Goal: Communication & Community: Share content

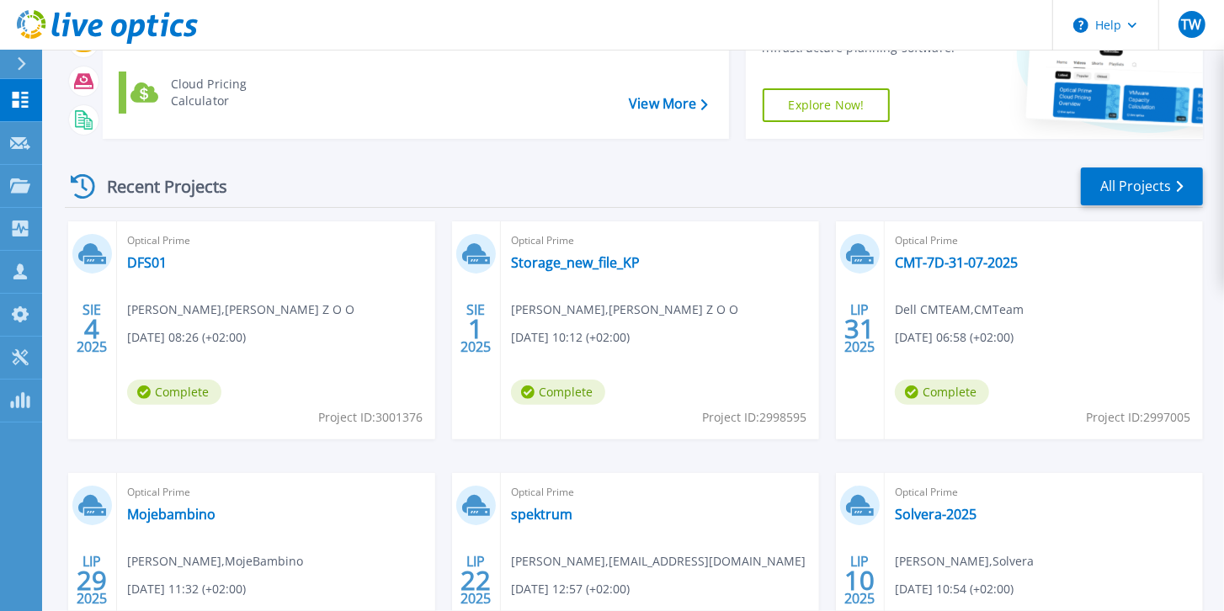
scroll to position [240, 0]
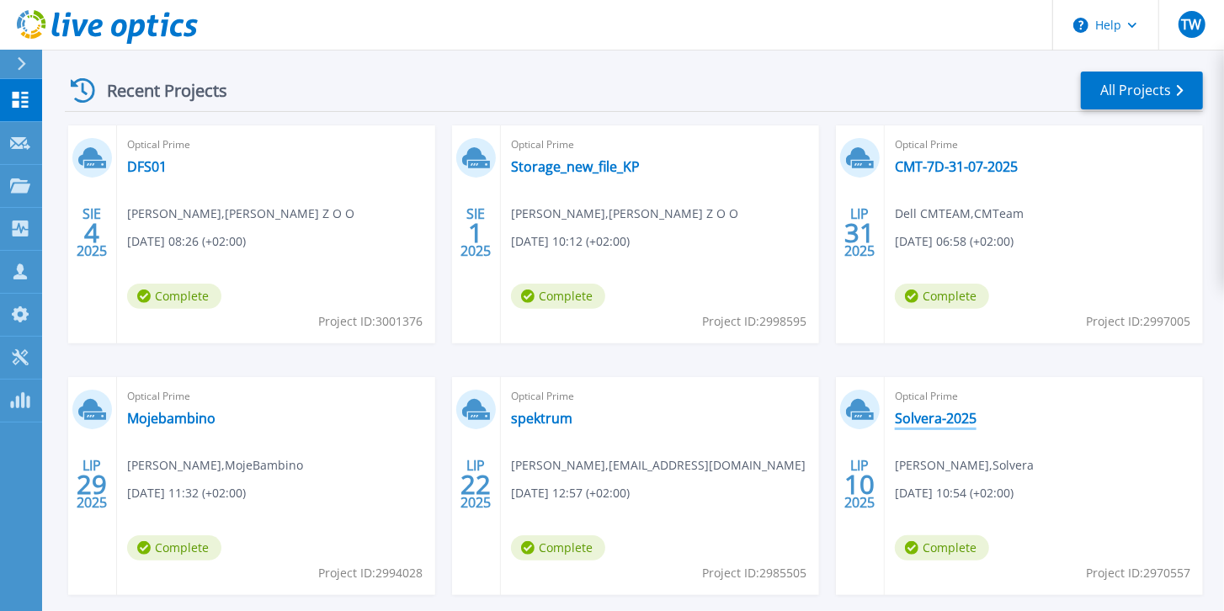
click at [931, 422] on link "Solvera-2025" at bounding box center [936, 418] width 82 height 17
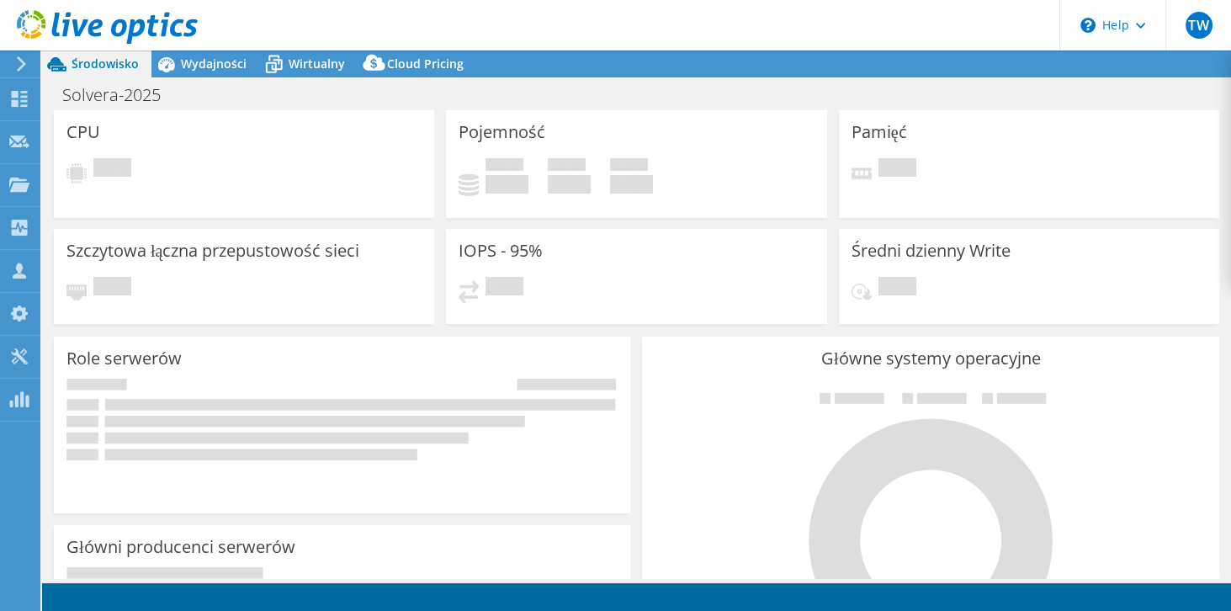
select select "EUFrankfurt"
select select "USD"
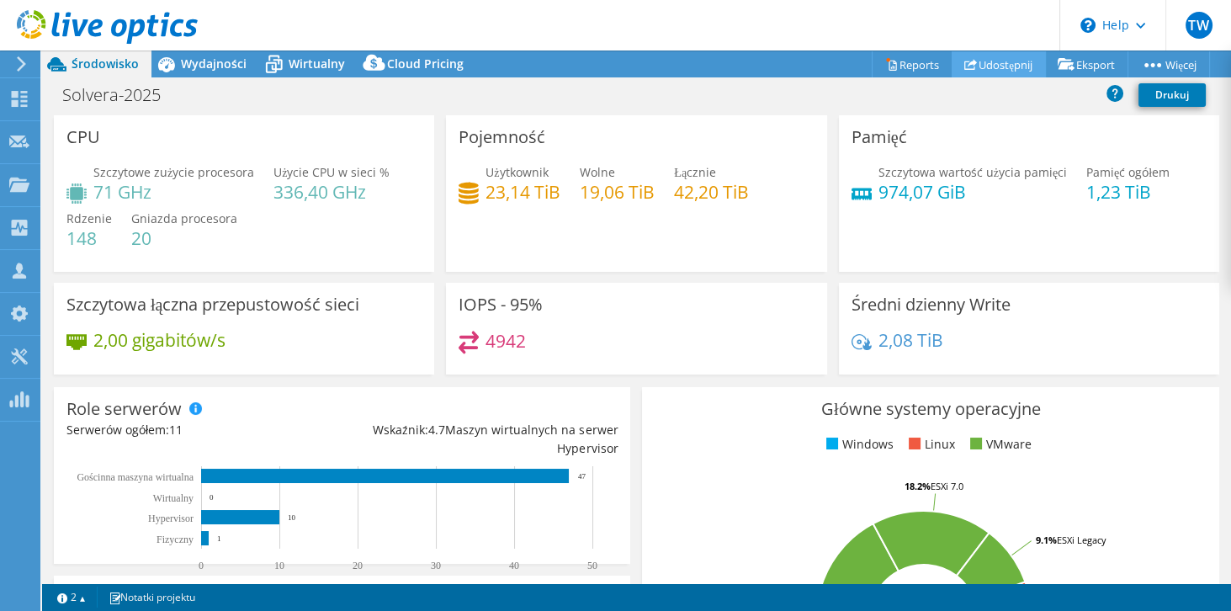
click at [986, 63] on link "Udostępnij" at bounding box center [999, 64] width 94 height 26
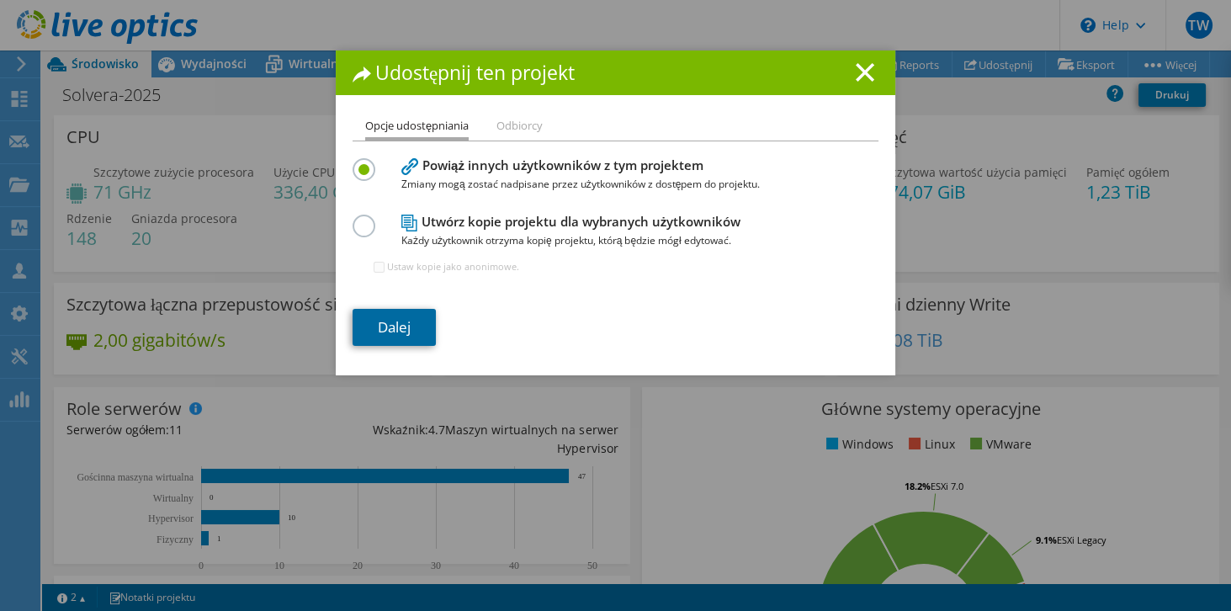
click at [384, 340] on link "Dalej" at bounding box center [394, 327] width 83 height 37
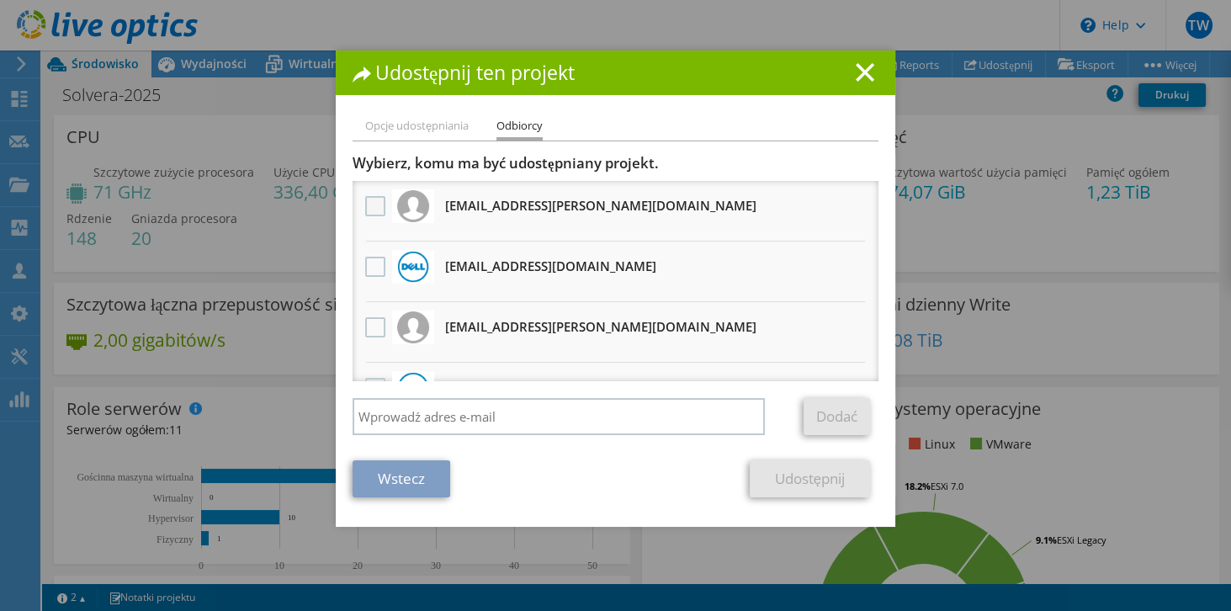
click at [367, 210] on label at bounding box center [377, 206] width 24 height 20
click at [0, 0] on input "checkbox" at bounding box center [0, 0] width 0 height 0
click at [378, 330] on label at bounding box center [377, 327] width 24 height 20
click at [0, 0] on input "checkbox" at bounding box center [0, 0] width 0 height 0
click at [377, 206] on label at bounding box center [377, 206] width 24 height 20
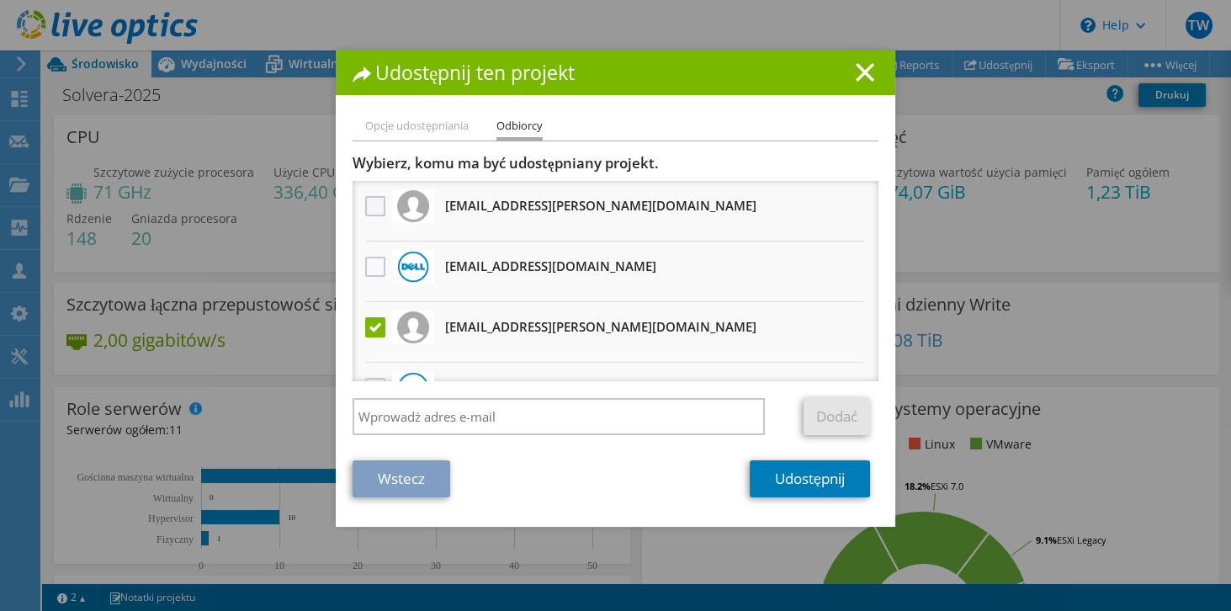
click at [0, 0] on input "checkbox" at bounding box center [0, 0] width 0 height 0
click at [370, 325] on label at bounding box center [377, 327] width 24 height 20
click at [0, 0] on input "checkbox" at bounding box center [0, 0] width 0 height 0
click at [370, 325] on label at bounding box center [377, 327] width 24 height 20
click at [0, 0] on input "checkbox" at bounding box center [0, 0] width 0 height 0
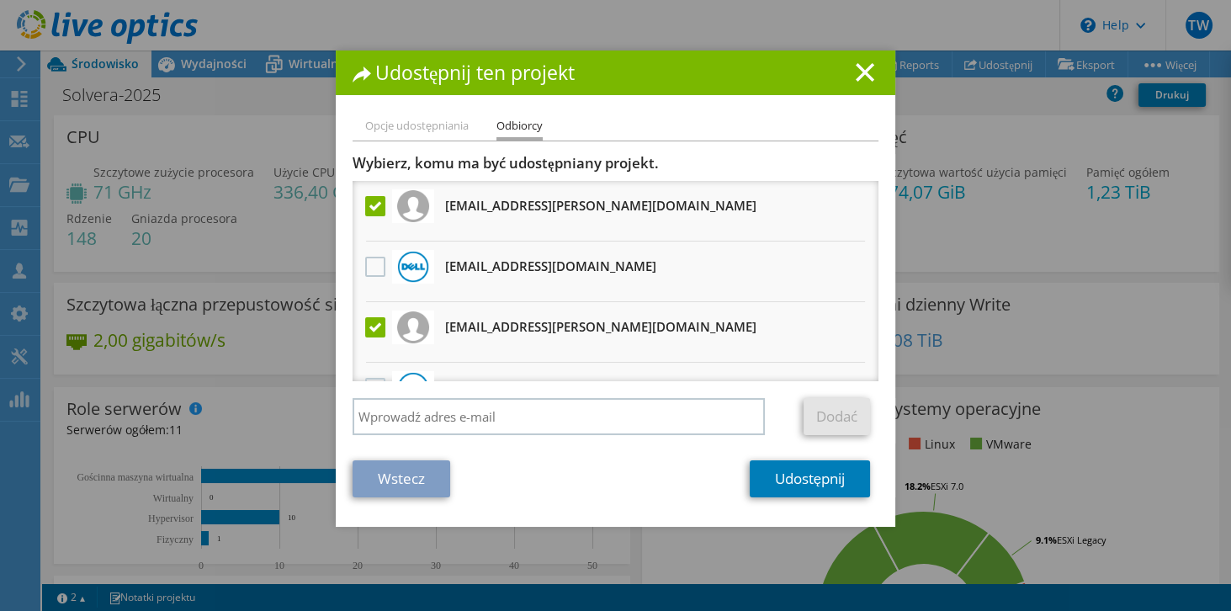
click at [374, 321] on label at bounding box center [377, 327] width 24 height 20
click at [0, 0] on input "checkbox" at bounding box center [0, 0] width 0 height 0
click at [811, 481] on link "Udostępnij" at bounding box center [810, 478] width 120 height 37
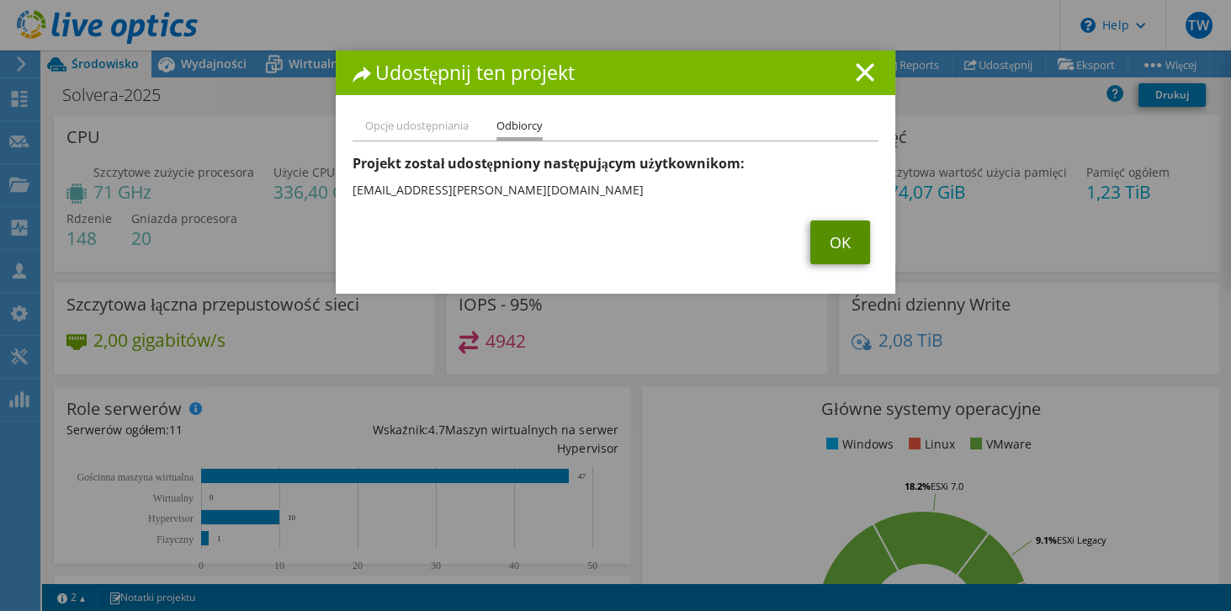
click at [836, 241] on link "OK" at bounding box center [840, 242] width 60 height 44
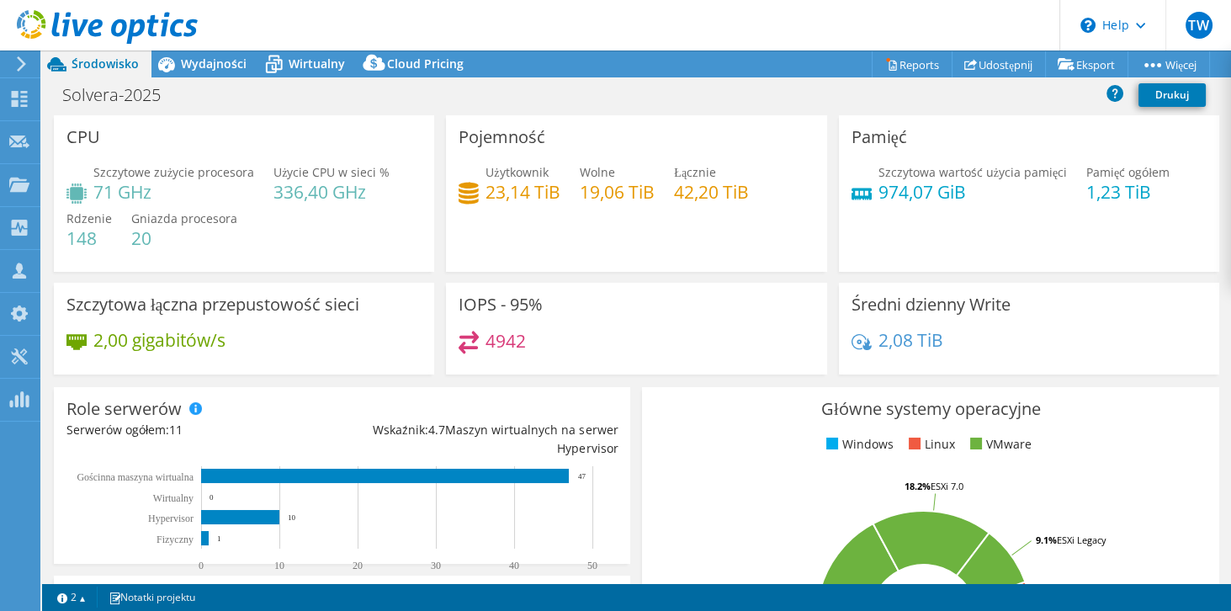
scroll to position [48, 0]
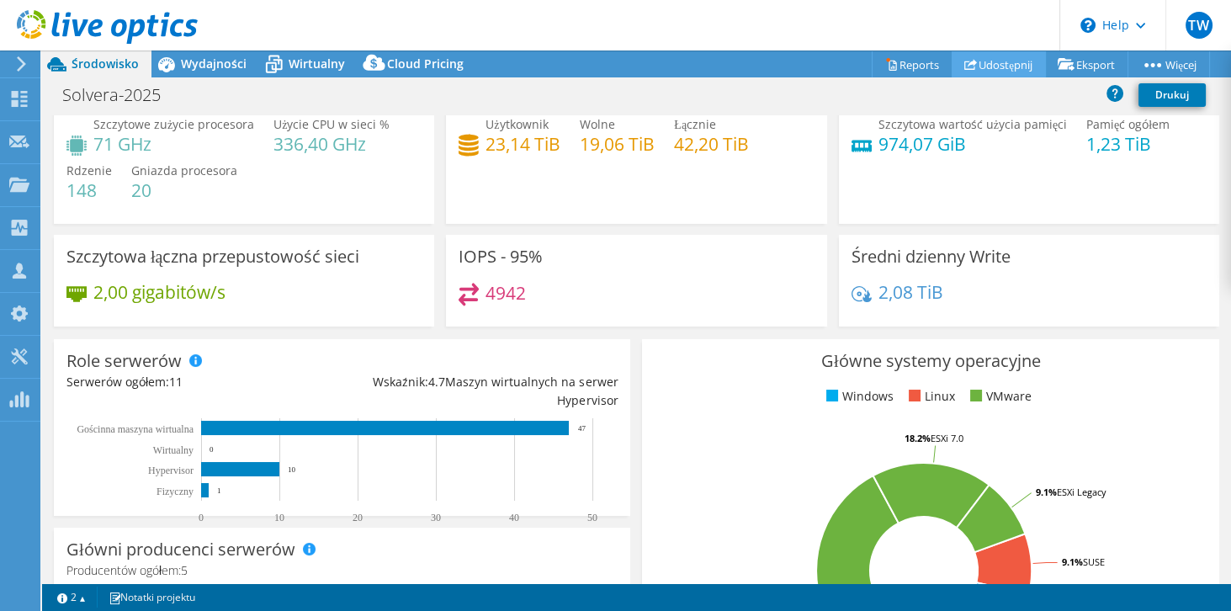
click at [987, 66] on link "Udostępnij" at bounding box center [999, 64] width 94 height 26
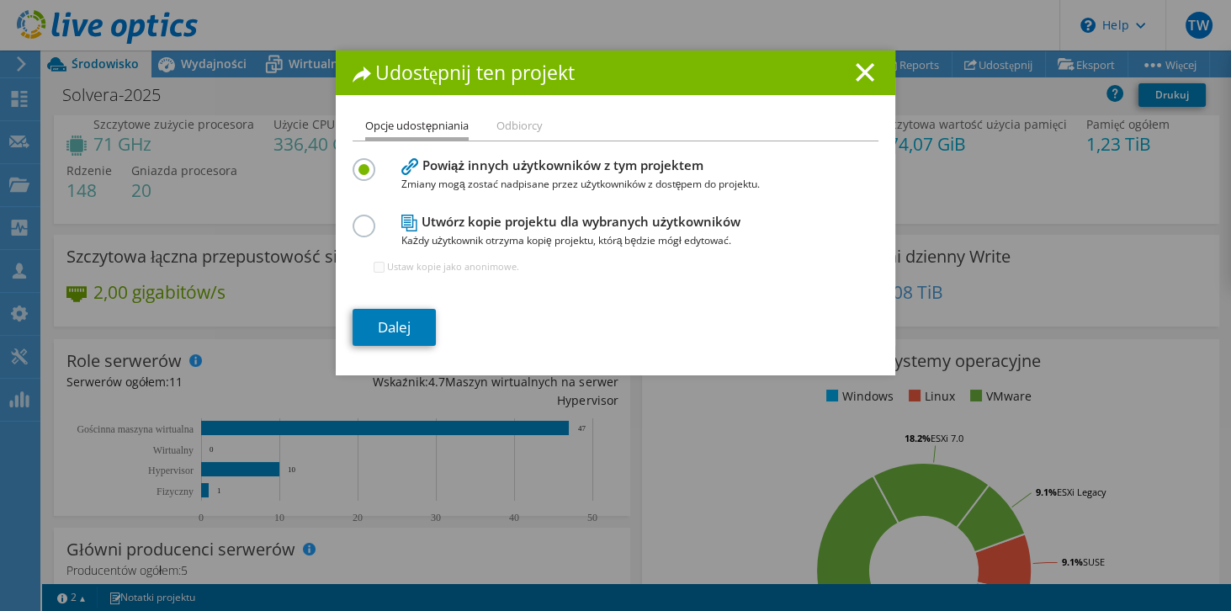
click at [347, 226] on div "Opcje udostępniania Odbiorcy Powiąż innych użytkowników z tym projektem Zmiany …" at bounding box center [616, 245] width 560 height 259
click at [370, 219] on label at bounding box center [367, 217] width 29 height 4
click at [0, 0] on input "radio" at bounding box center [0, 0] width 0 height 0
click at [420, 330] on link "Dalej" at bounding box center [394, 327] width 83 height 37
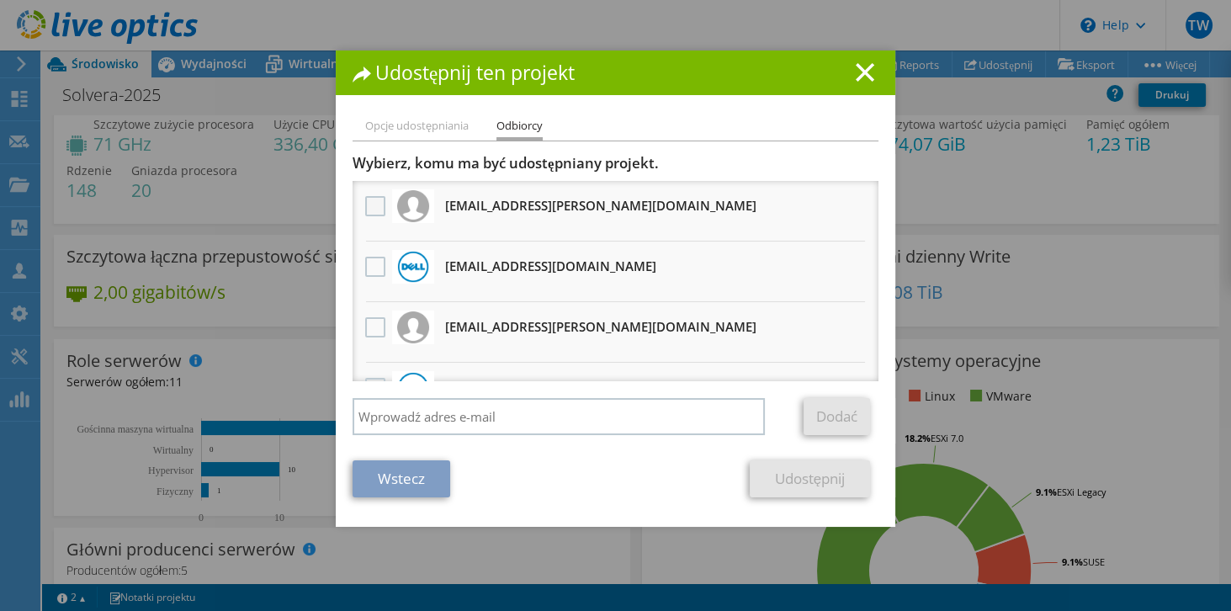
click at [375, 203] on label at bounding box center [377, 206] width 24 height 20
click at [0, 0] on input "checkbox" at bounding box center [0, 0] width 0 height 0
click at [375, 202] on label at bounding box center [377, 206] width 24 height 20
click at [0, 0] on input "checkbox" at bounding box center [0, 0] width 0 height 0
click at [861, 72] on line at bounding box center [865, 72] width 17 height 17
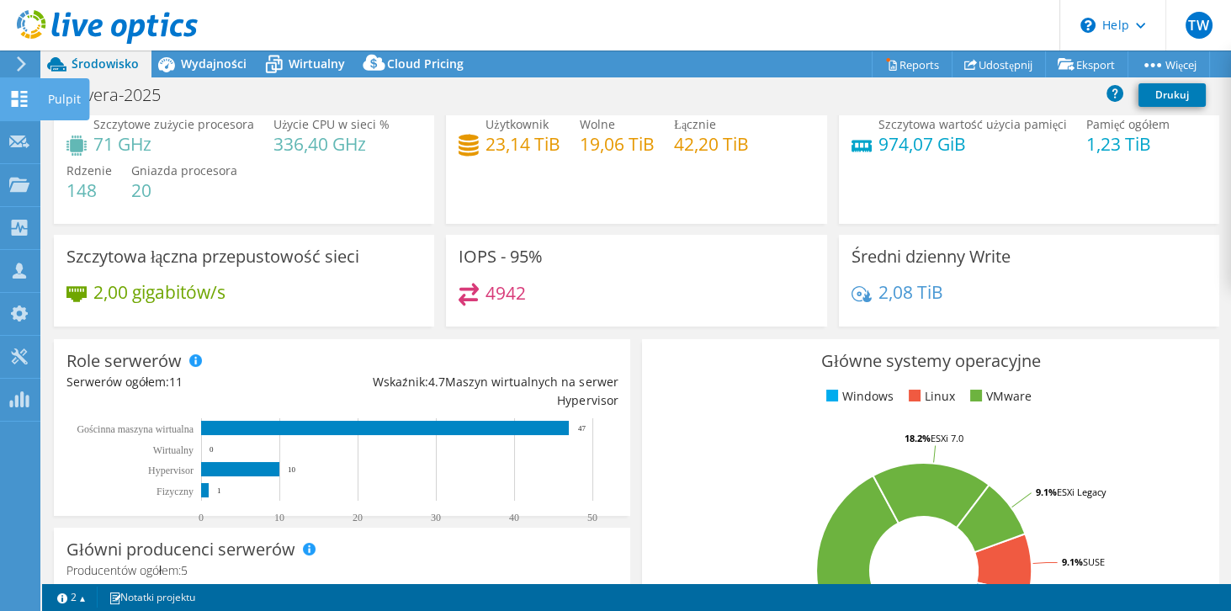
click at [29, 108] on div at bounding box center [19, 101] width 20 height 19
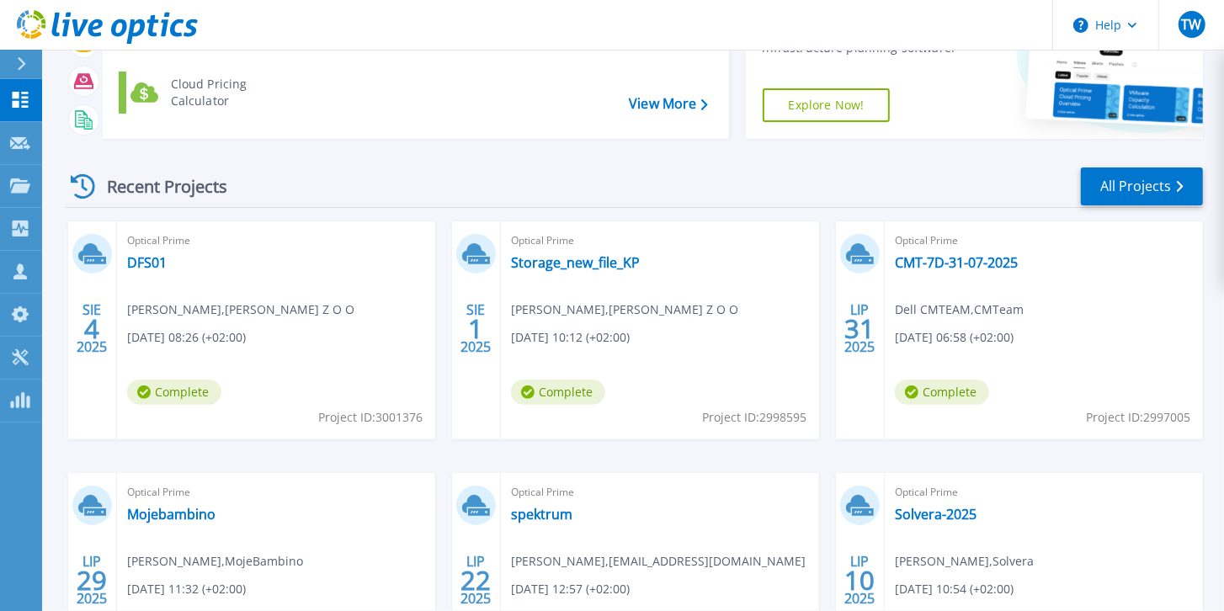
scroll to position [192, 0]
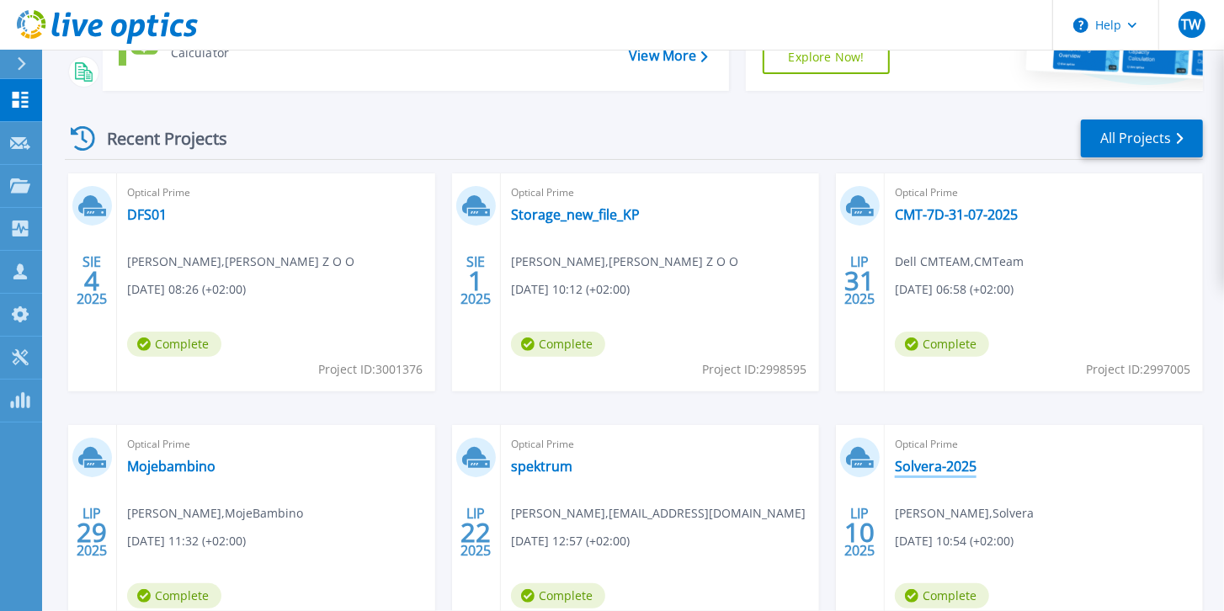
click at [910, 459] on link "Solvera-2025" at bounding box center [936, 466] width 82 height 17
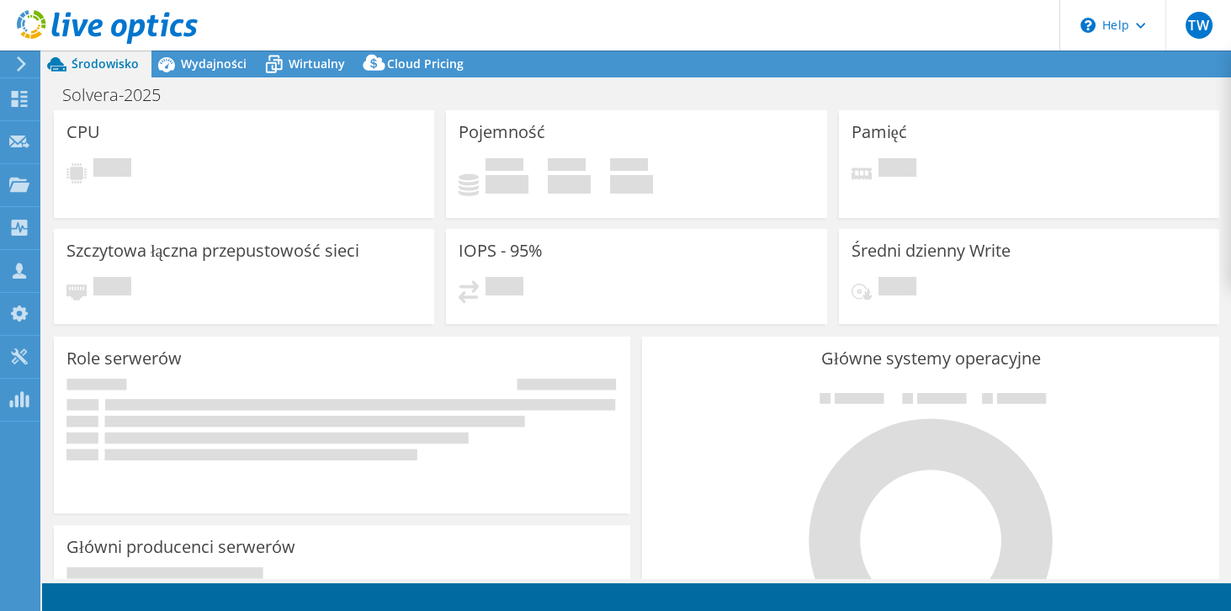
select select "EUFrankfurt"
select select "USD"
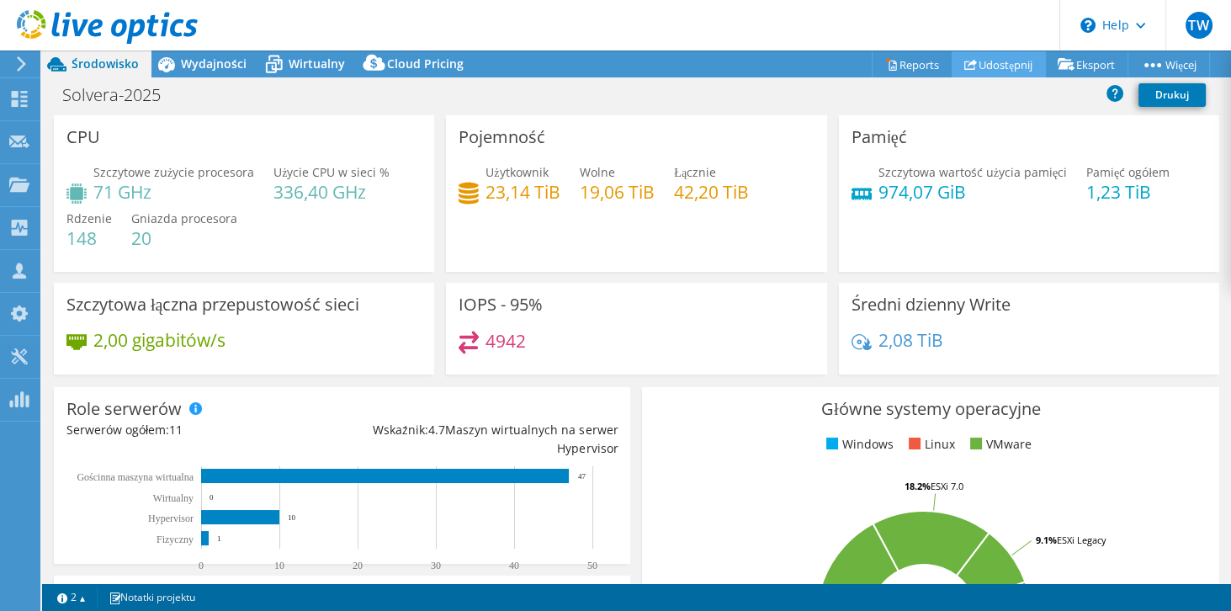
click at [980, 70] on link "Udostępnij" at bounding box center [999, 64] width 94 height 26
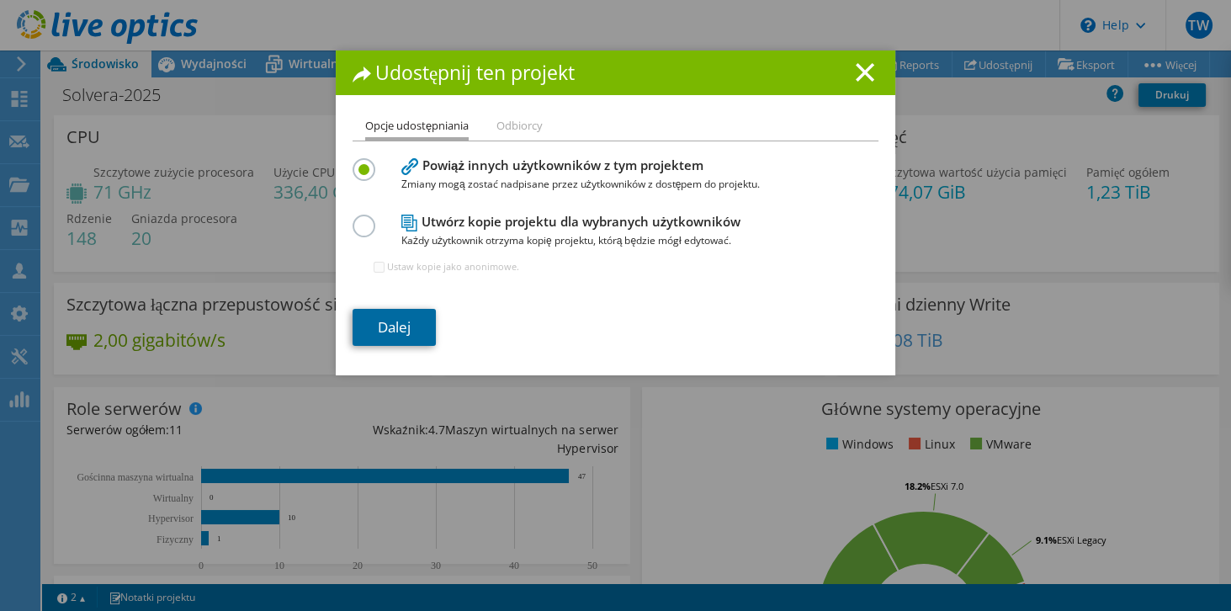
click at [374, 337] on link "Dalej" at bounding box center [394, 327] width 83 height 37
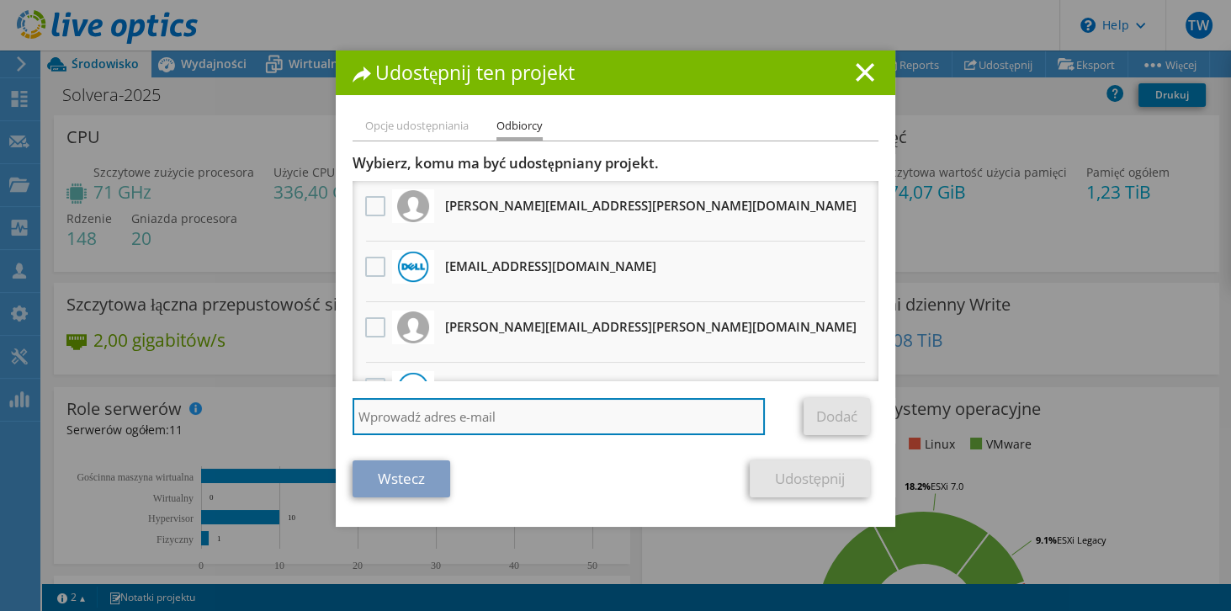
click at [401, 419] on input "search" at bounding box center [559, 416] width 412 height 37
type input "D"
type input "d-it@solvera.pl"
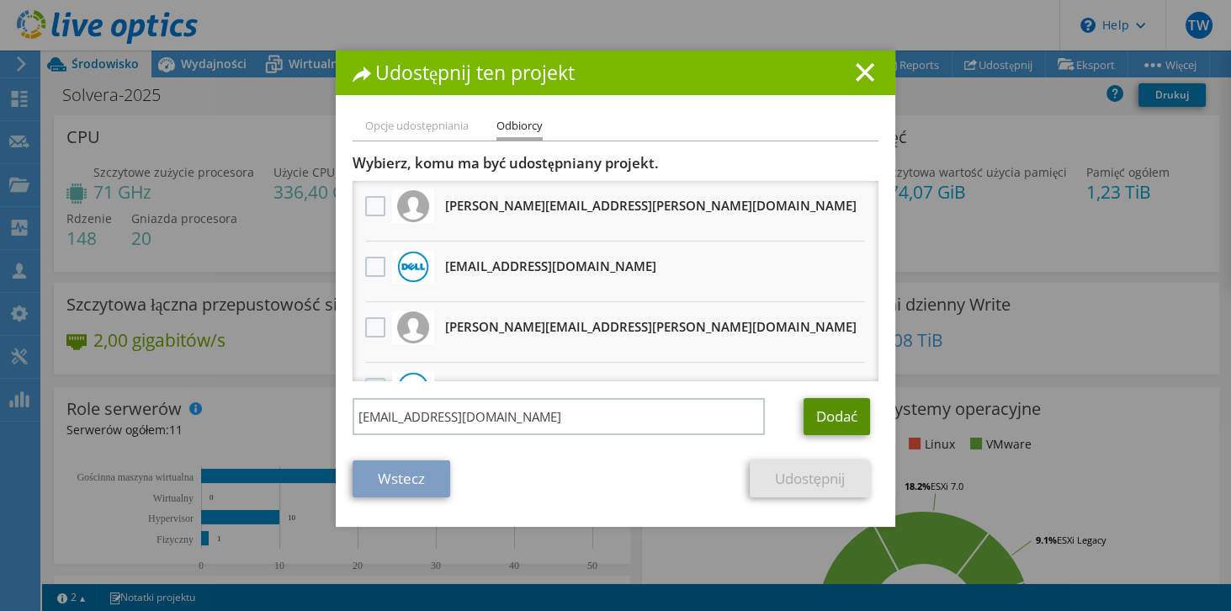
click at [805, 421] on link "Dodać" at bounding box center [837, 416] width 66 height 37
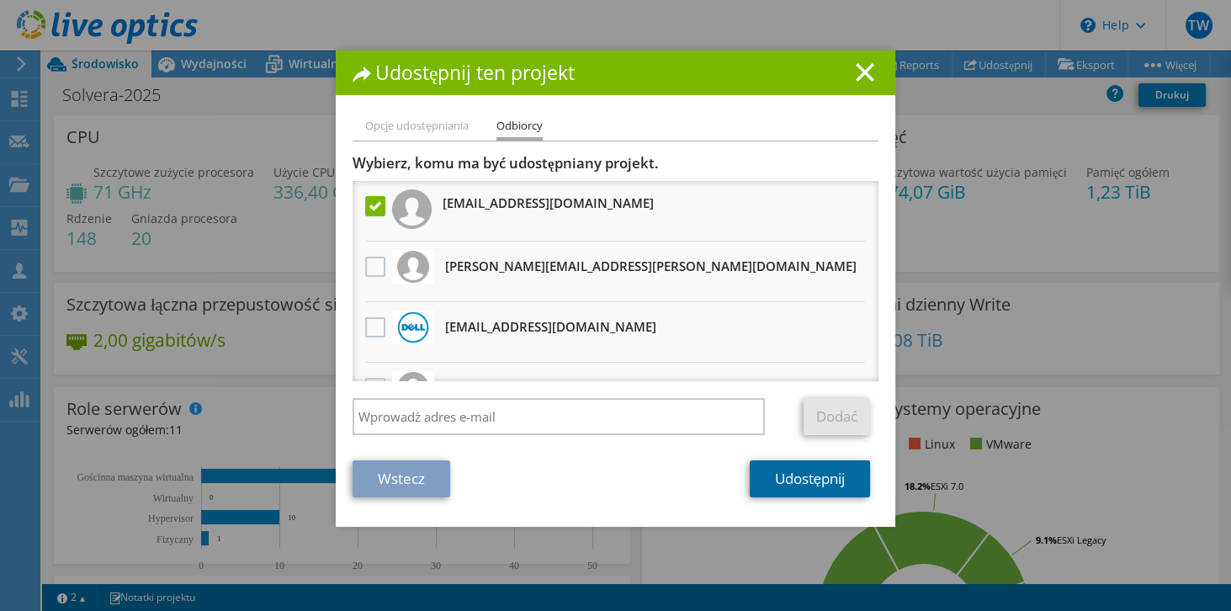
click at [805, 478] on link "Udostępnij" at bounding box center [810, 478] width 120 height 37
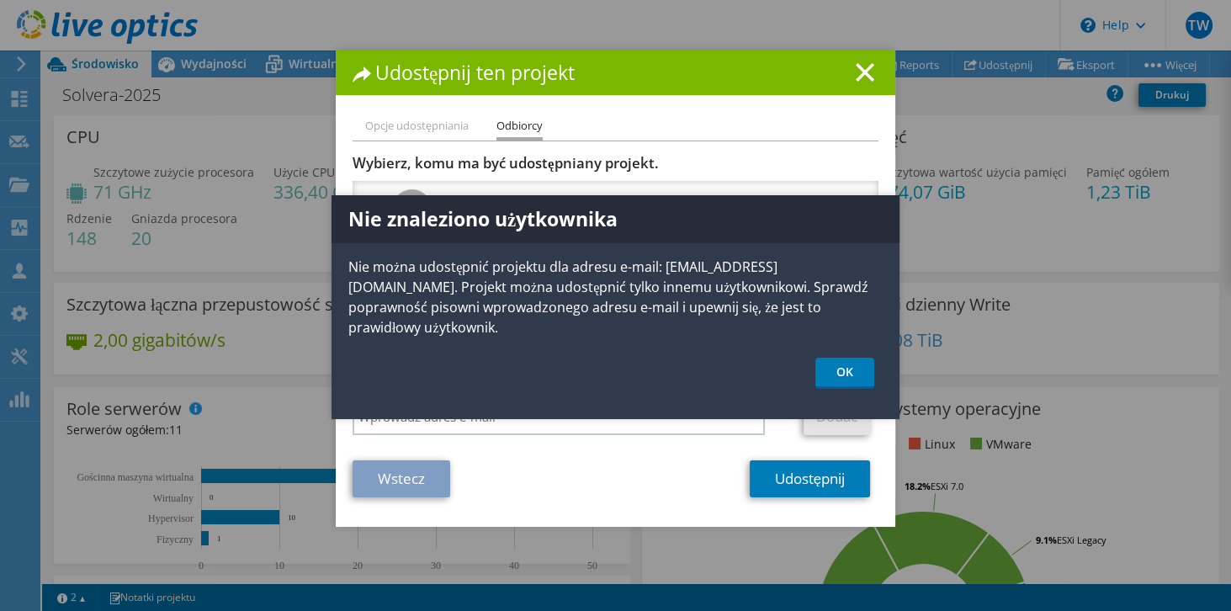
click at [645, 284] on p "Nie można udostępnić projektu dla adresu e-mail: d-it@solvera.pl. Projekt można…" at bounding box center [616, 297] width 568 height 81
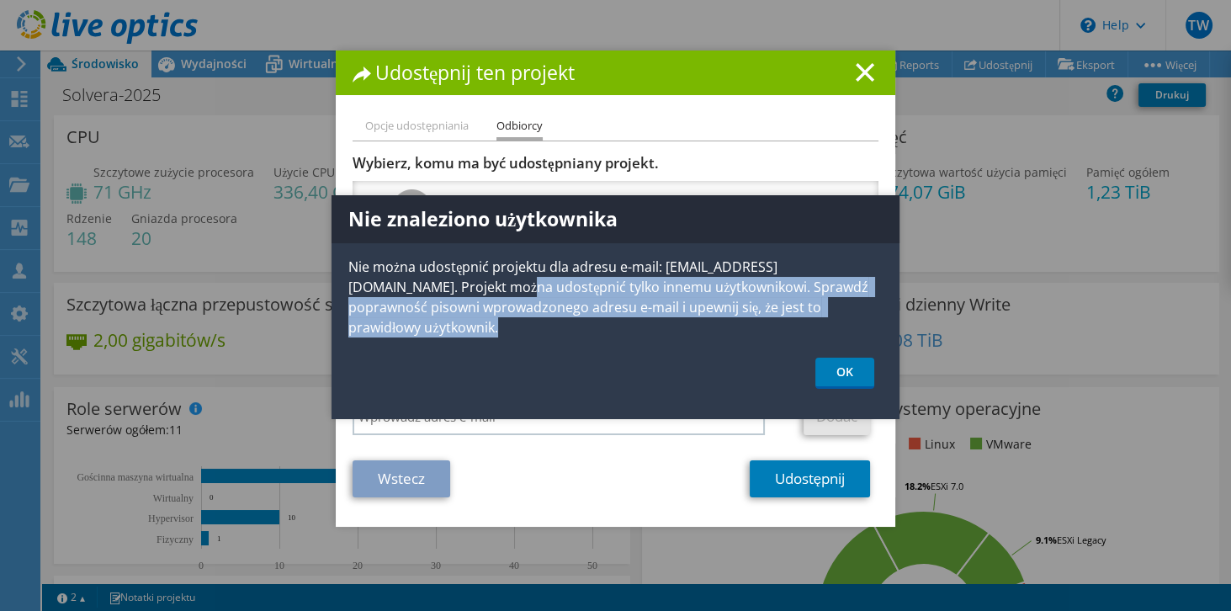
drag, startPoint x: 416, startPoint y: 287, endPoint x: 870, endPoint y: 317, distance: 455.4
click at [870, 317] on div "Nie znaleziono użytkownika Nie można udostępnić projektu dla adresu e-mail: d-i…" at bounding box center [616, 307] width 568 height 224
click at [847, 311] on p "Nie można udostępnić projektu dla adresu e-mail: d-it@solvera.pl. Projekt można…" at bounding box center [616, 297] width 568 height 81
click at [842, 307] on p "Nie można udostępnić projektu dla adresu e-mail: d-it@solvera.pl. Projekt można…" at bounding box center [616, 297] width 568 height 81
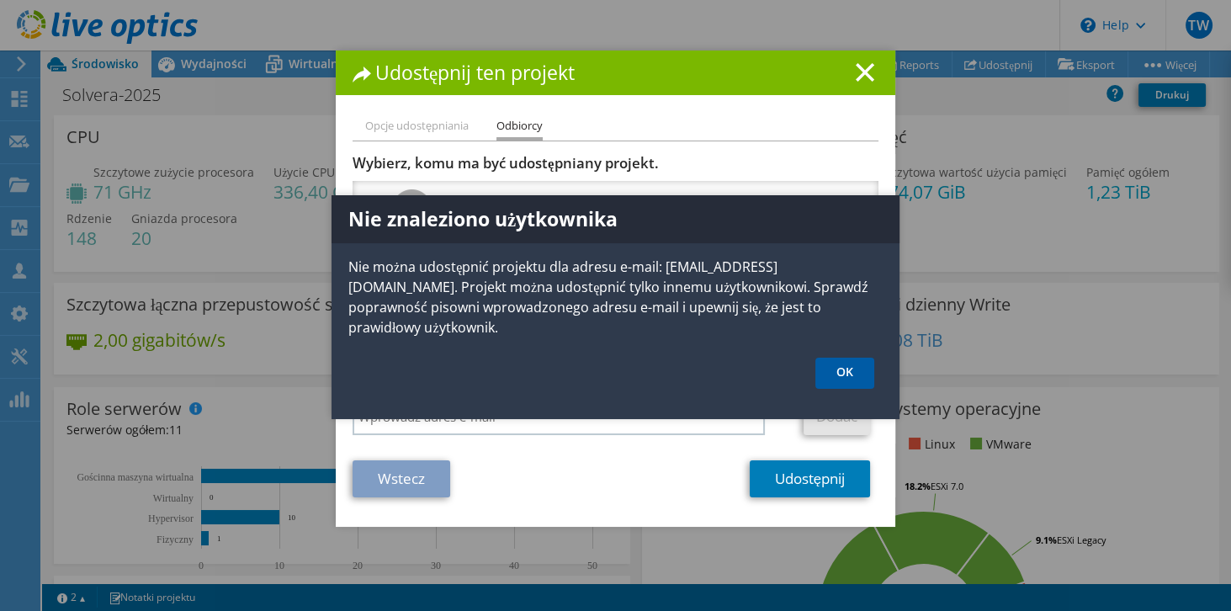
click at [855, 358] on link "OK" at bounding box center [844, 373] width 59 height 31
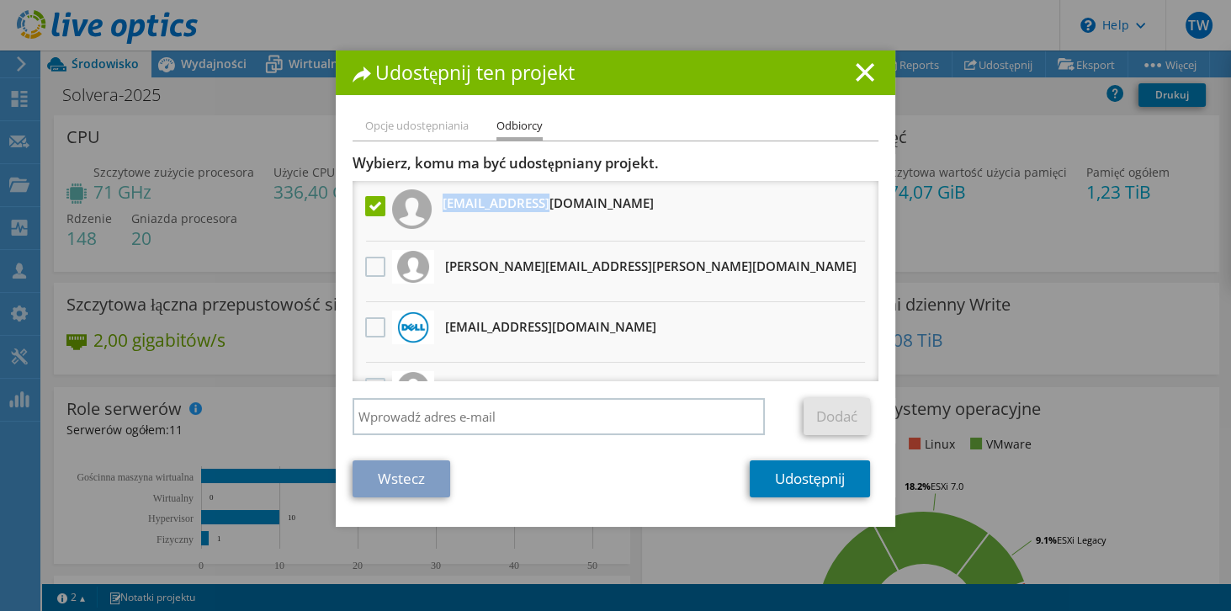
drag, startPoint x: 543, startPoint y: 201, endPoint x: 438, endPoint y: 199, distance: 104.4
click at [438, 199] on li "d-it@solvera.pl" at bounding box center [616, 211] width 526 height 61
copy h3 "d-it@solvera.pl"
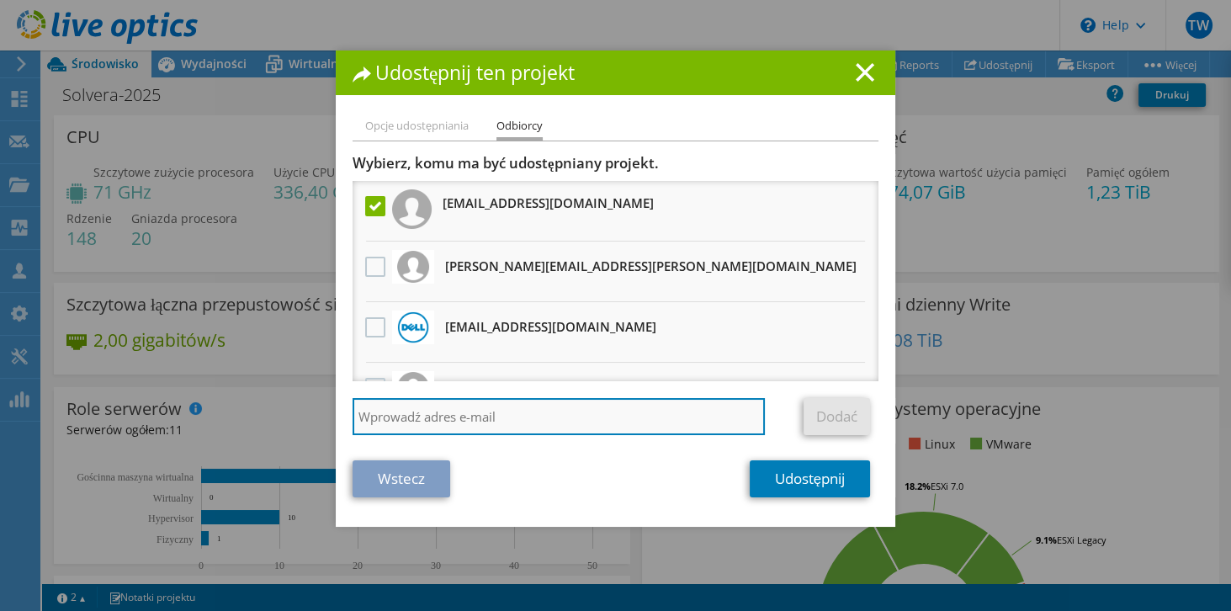
click at [426, 409] on input "search" at bounding box center [559, 416] width 412 height 37
type input "mateusz.adamarek@solvera.pl"
drag, startPoint x: 592, startPoint y: 421, endPoint x: 222, endPoint y: 421, distance: 370.3
click at [222, 421] on div "Udostępnij ten projekt Opcje udostępniania Odbiorcy Powiąż innych użytkowników …" at bounding box center [615, 305] width 1231 height 510
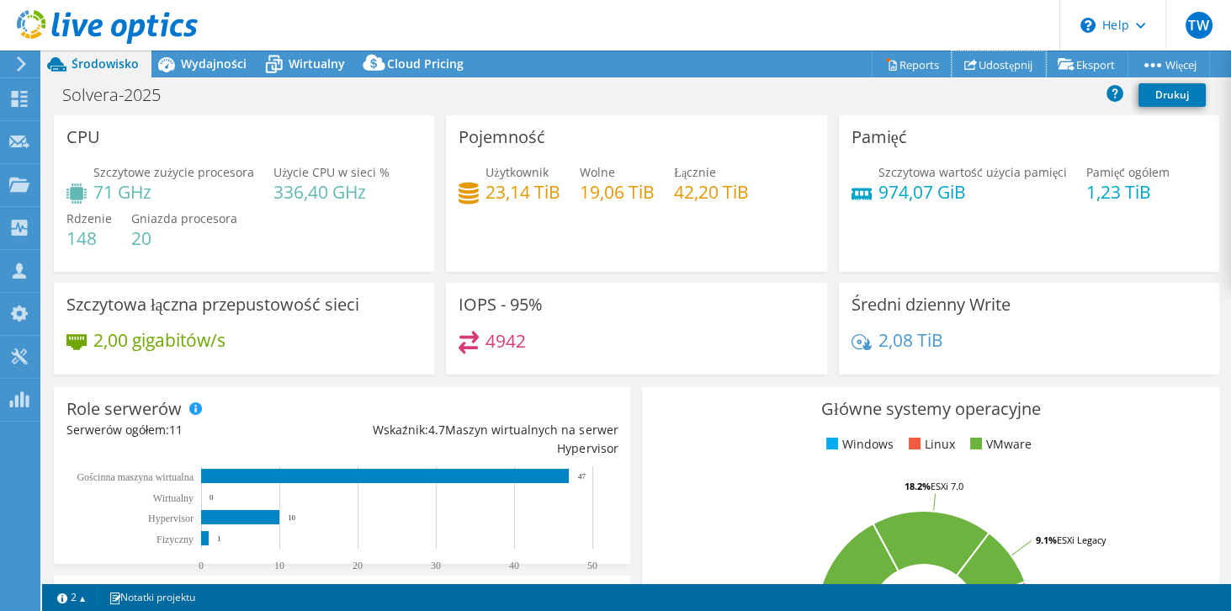
click at [985, 59] on link "Udostępnij" at bounding box center [999, 64] width 94 height 26
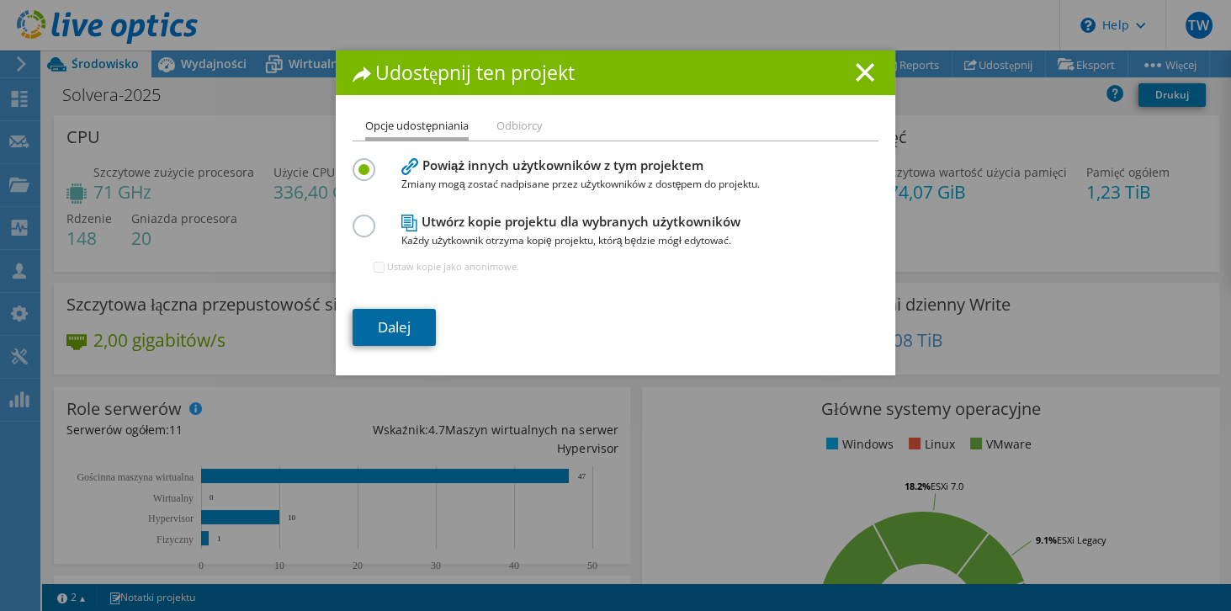
click at [414, 337] on link "Dalej" at bounding box center [394, 327] width 83 height 37
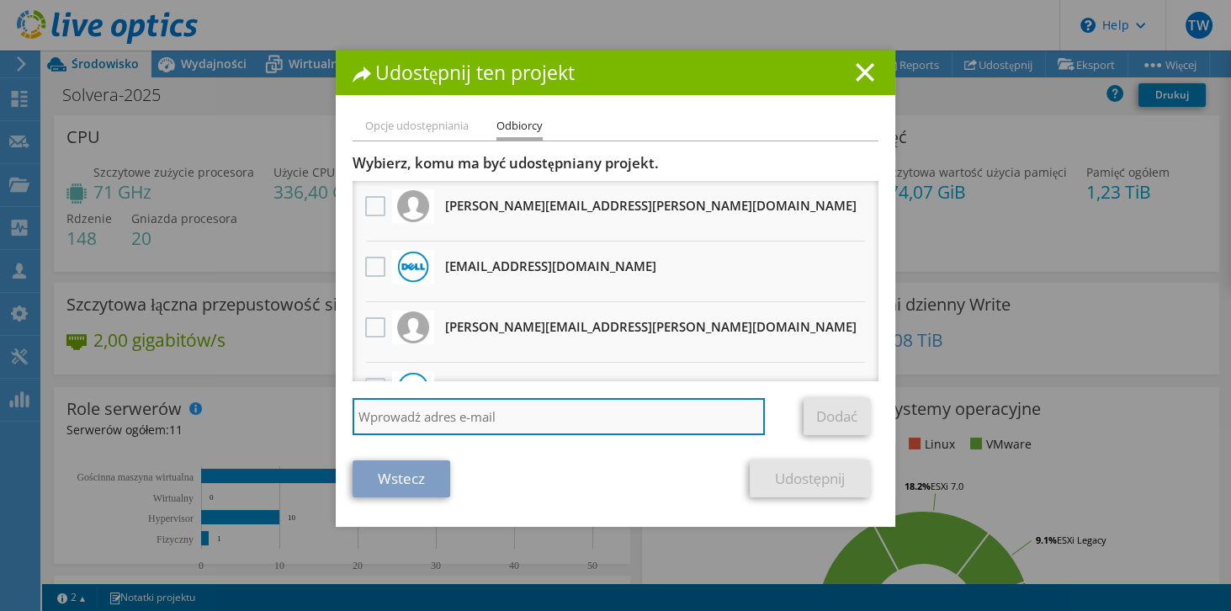
click at [449, 412] on input "search" at bounding box center [559, 416] width 412 height 37
type input "mateusz.adamarek@solvera.pl"
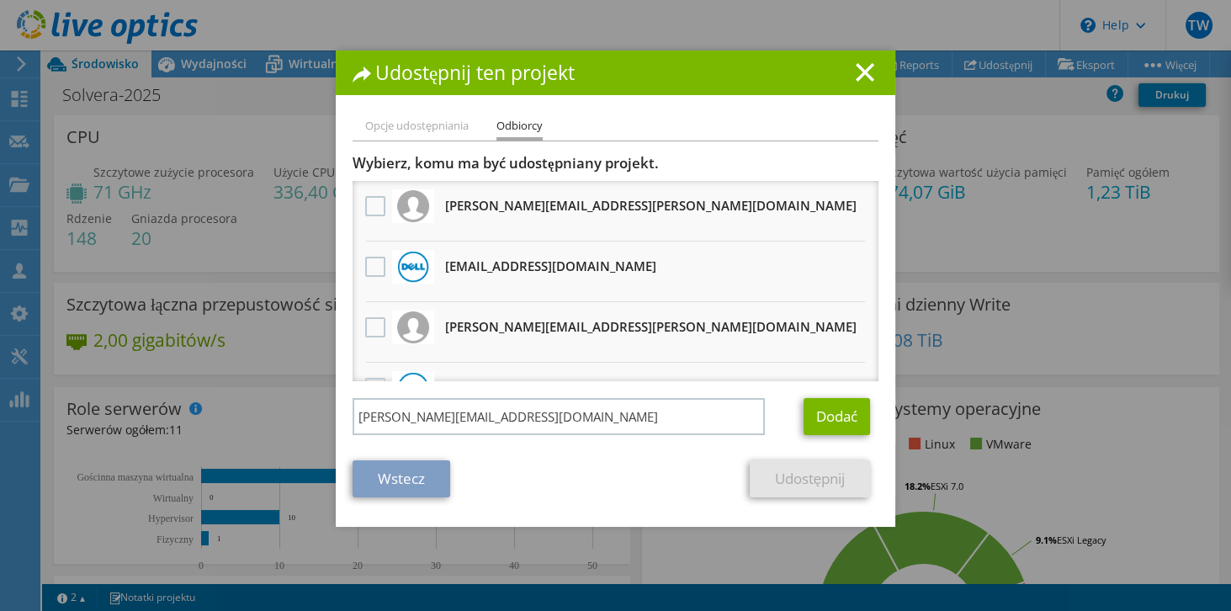
click at [867, 412] on div "Dodać" at bounding box center [841, 416] width 75 height 37
click at [852, 412] on link "Dodać" at bounding box center [837, 416] width 66 height 37
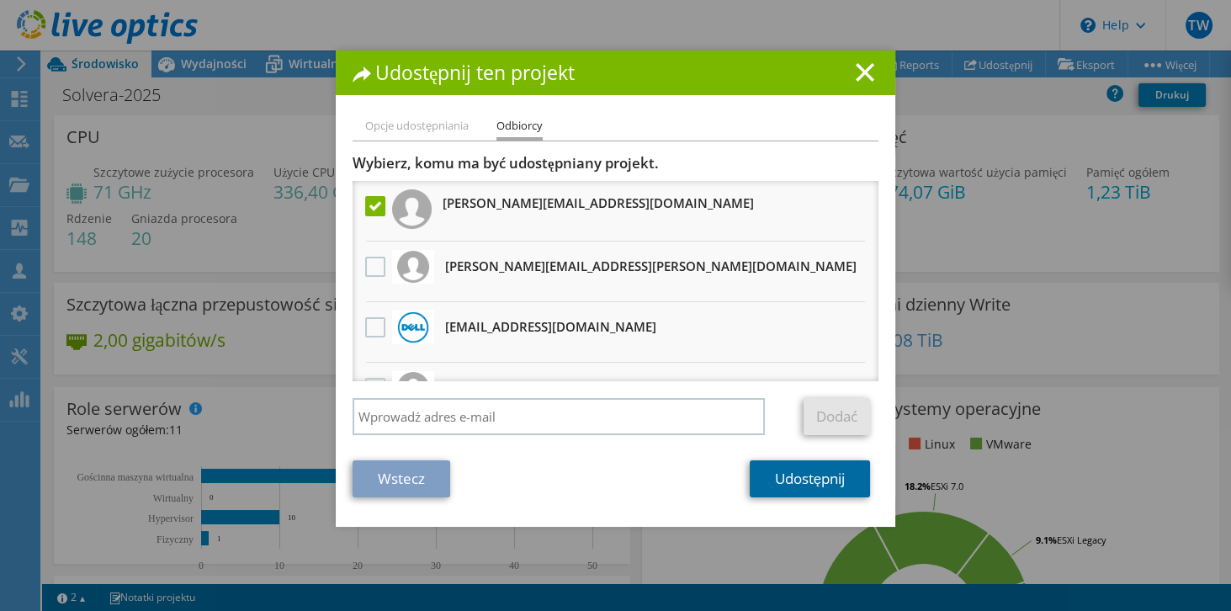
click at [816, 478] on link "Udostępnij" at bounding box center [810, 478] width 120 height 37
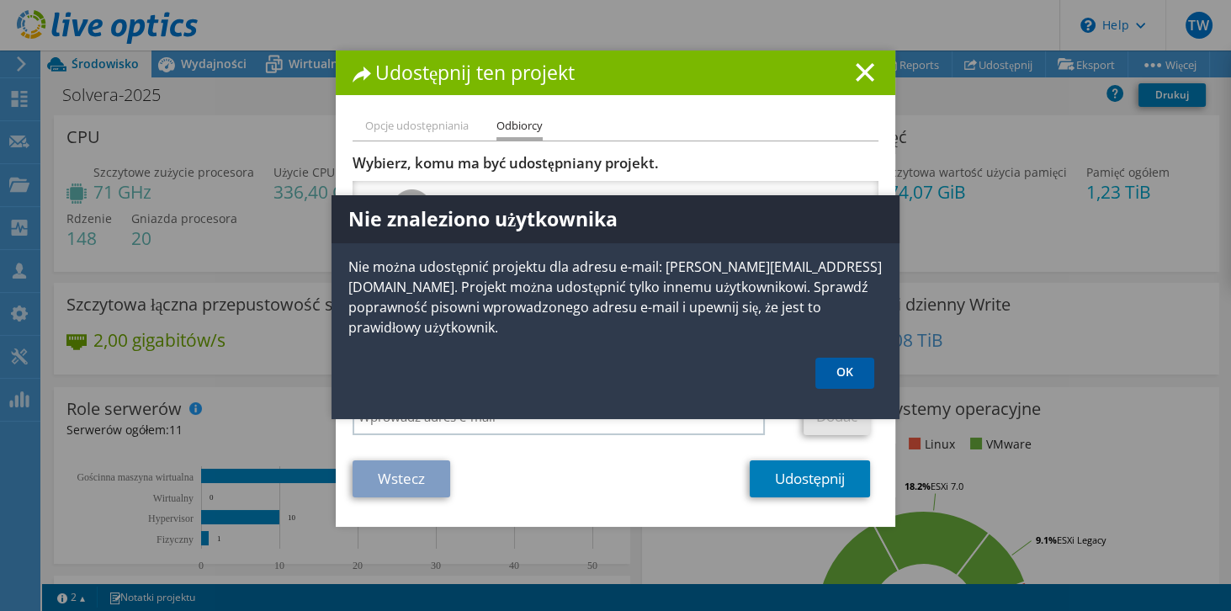
click at [862, 360] on link "OK" at bounding box center [844, 373] width 59 height 31
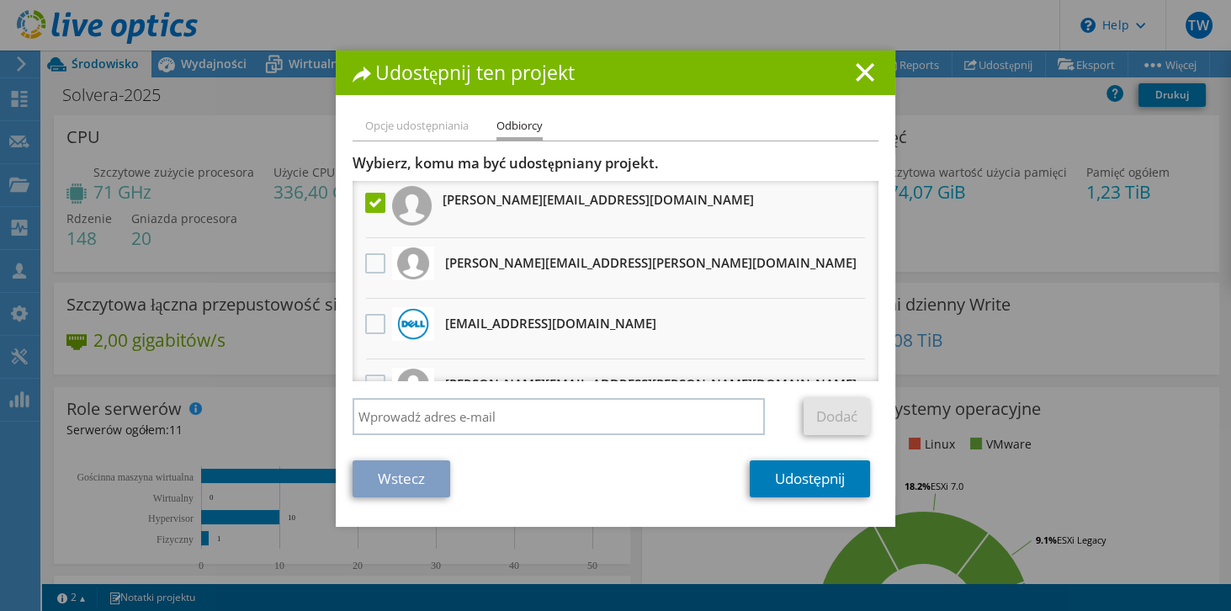
scroll to position [99, 0]
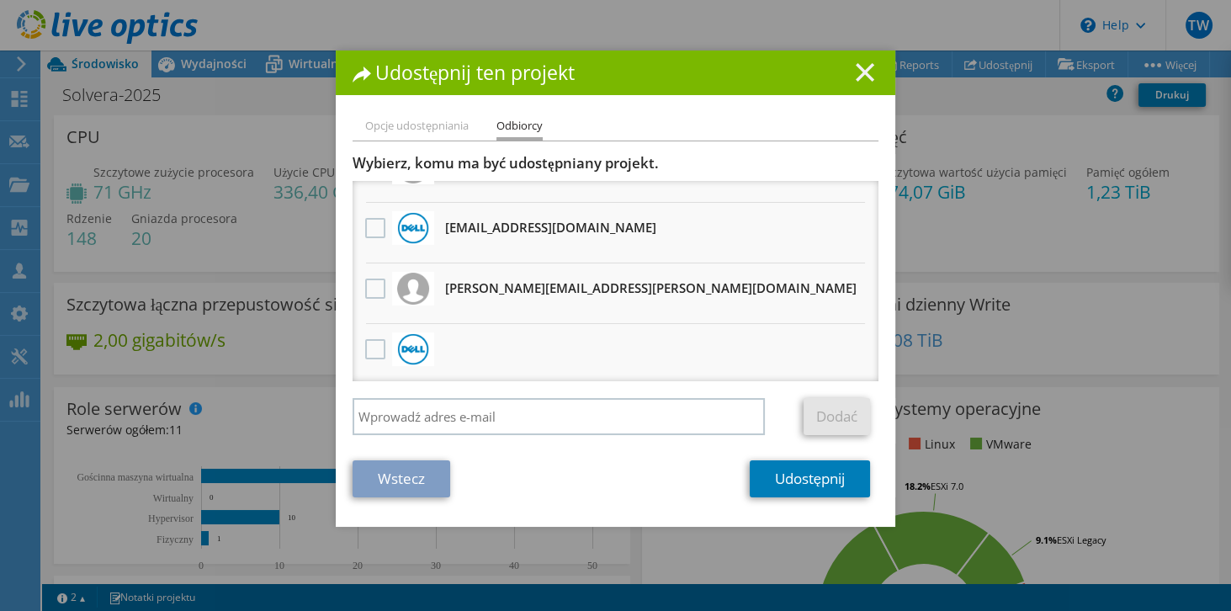
click at [865, 75] on line at bounding box center [865, 72] width 17 height 17
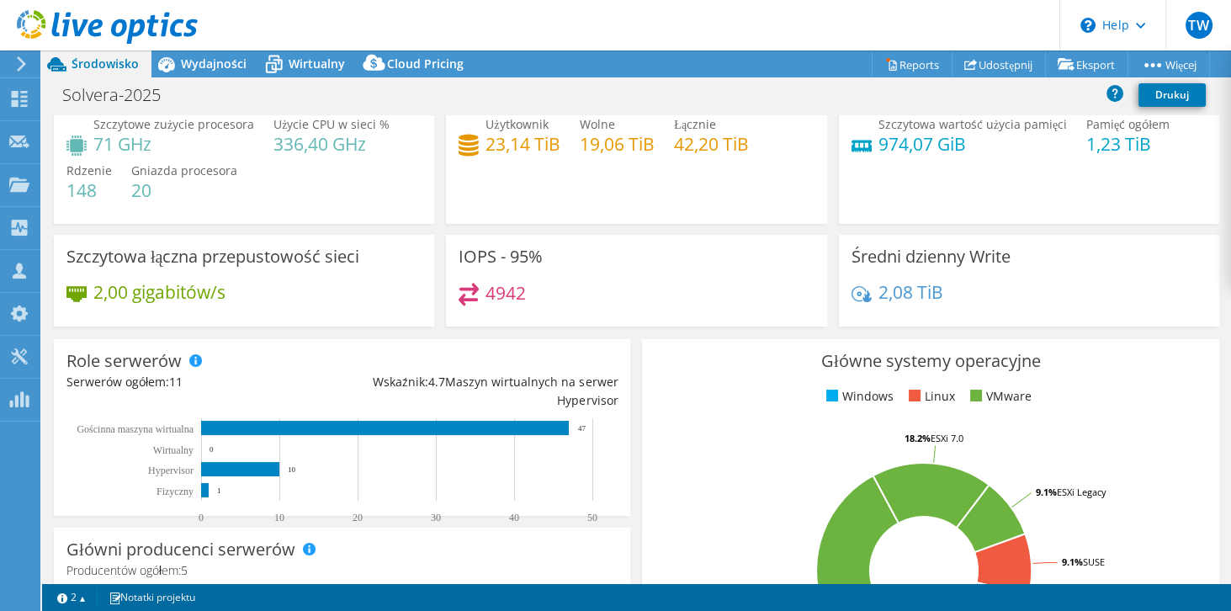
scroll to position [0, 0]
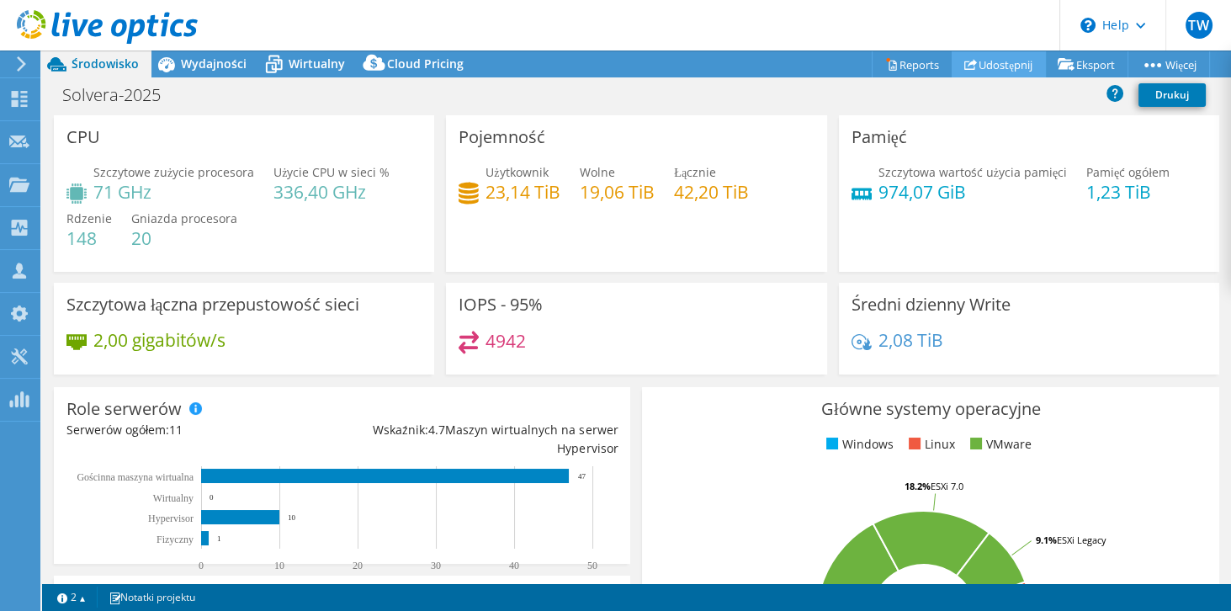
click at [998, 61] on link "Udostępnij" at bounding box center [999, 64] width 94 height 26
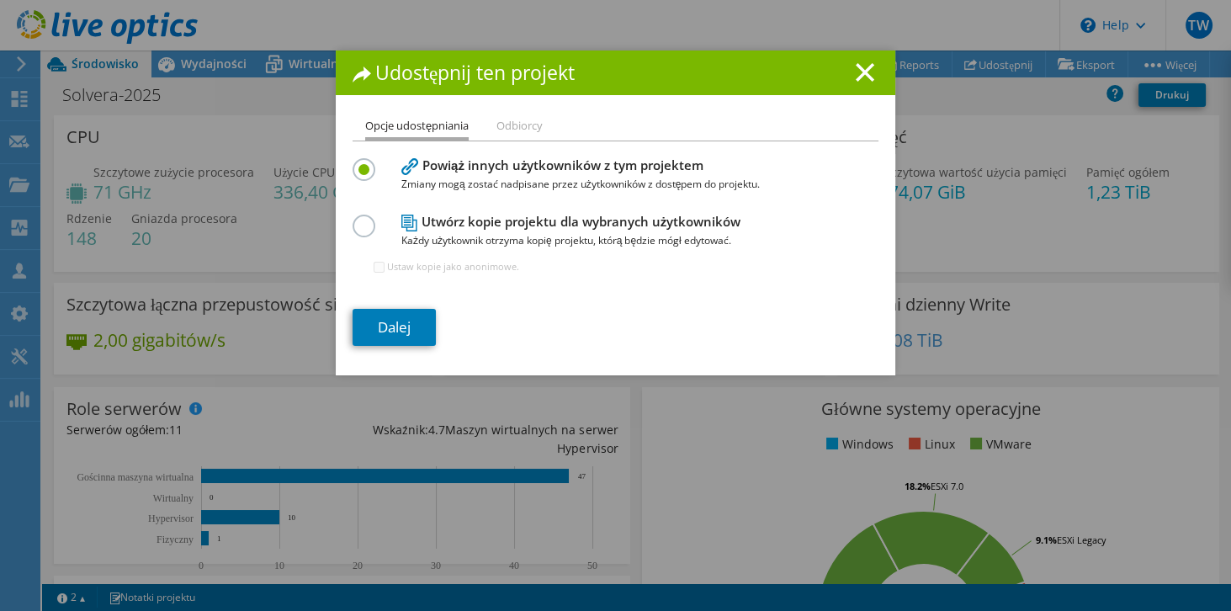
click at [877, 79] on div "Udostępnij ten projekt" at bounding box center [616, 72] width 560 height 45
click at [866, 68] on line at bounding box center [865, 72] width 17 height 17
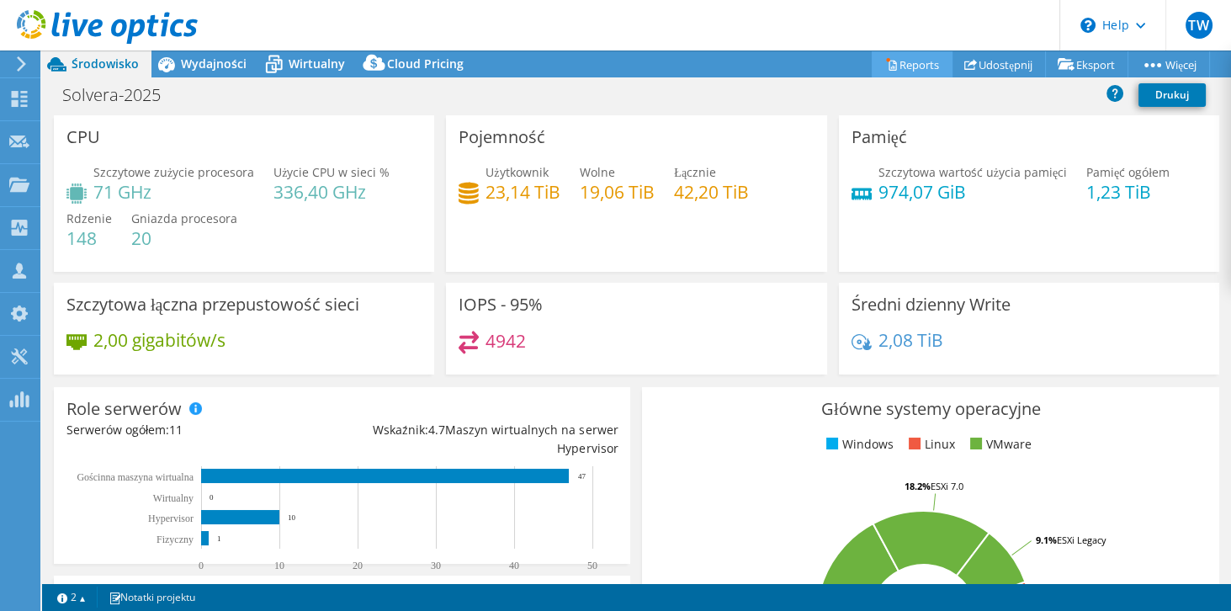
click at [894, 67] on div "Projekt został zarchiwizowany. Nie można go modyfikować, a wykresy i tabele pod…" at bounding box center [636, 330] width 1189 height 560
click at [900, 67] on link "Reports" at bounding box center [912, 64] width 81 height 26
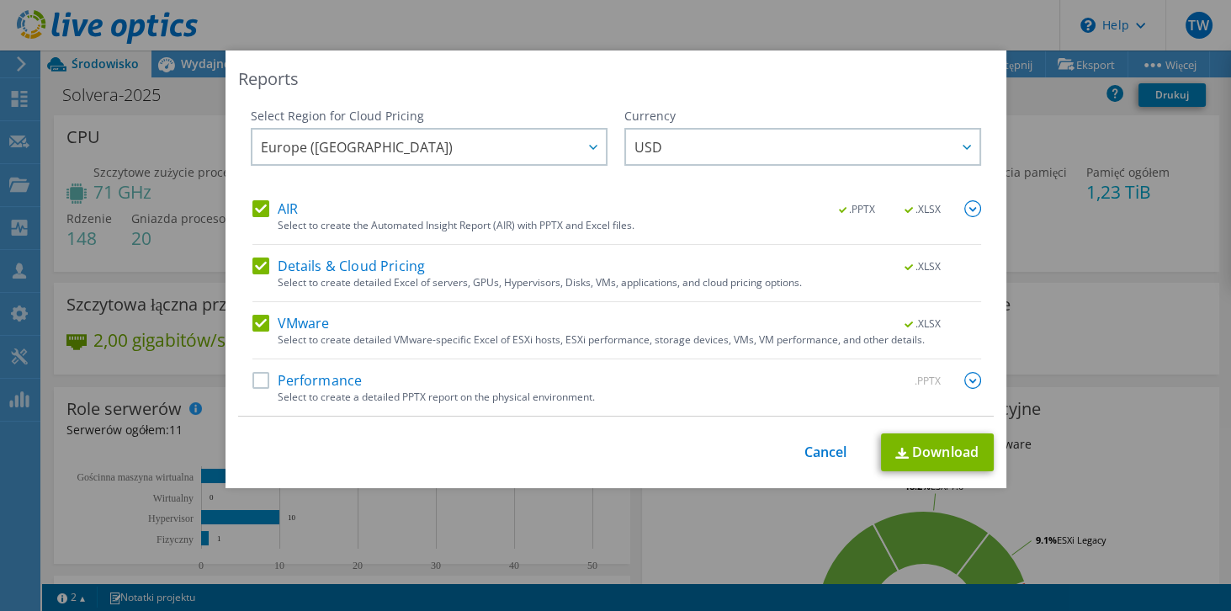
click at [257, 376] on label "Performance" at bounding box center [307, 380] width 110 height 17
click at [0, 0] on input "Performance" at bounding box center [0, 0] width 0 height 0
click at [954, 450] on link "Download" at bounding box center [937, 452] width 113 height 38
click at [826, 454] on link "Cancel" at bounding box center [826, 452] width 43 height 16
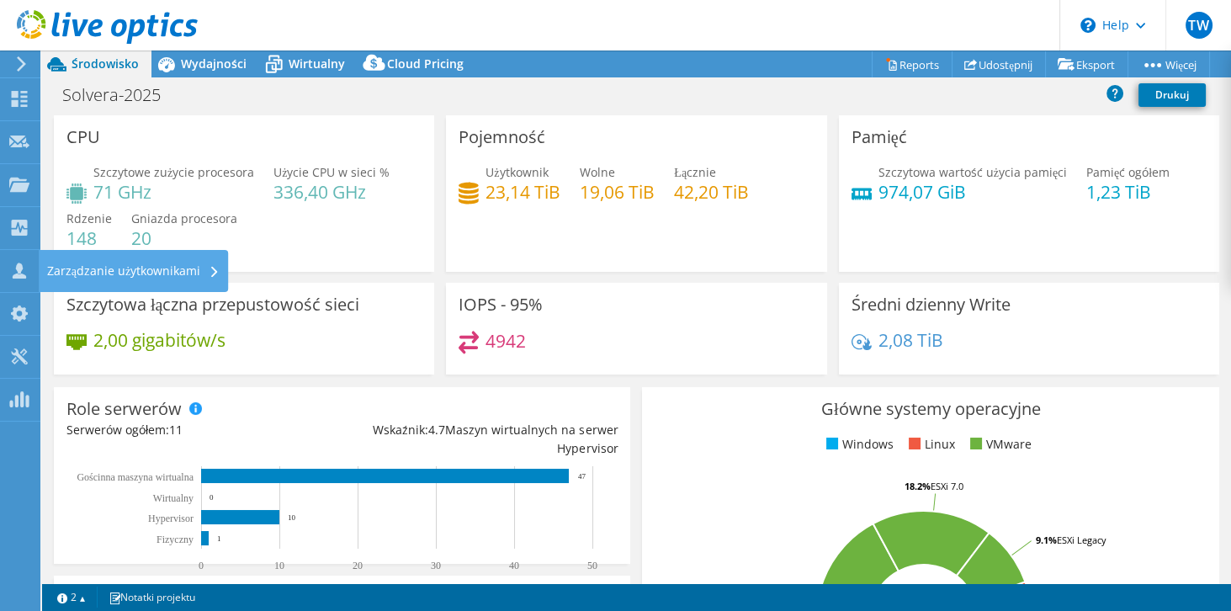
click at [52, 264] on div "Zarządzanie użytkownikami" at bounding box center [133, 271] width 189 height 42
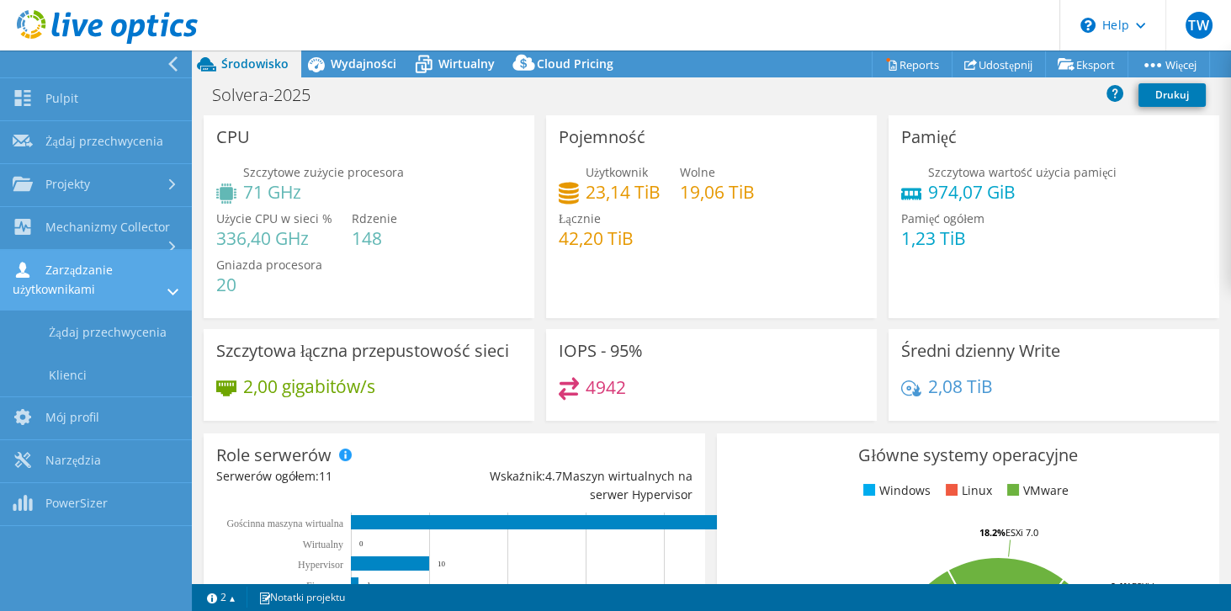
click at [104, 289] on link "Zarządzanie użytkownikami" at bounding box center [96, 280] width 192 height 61
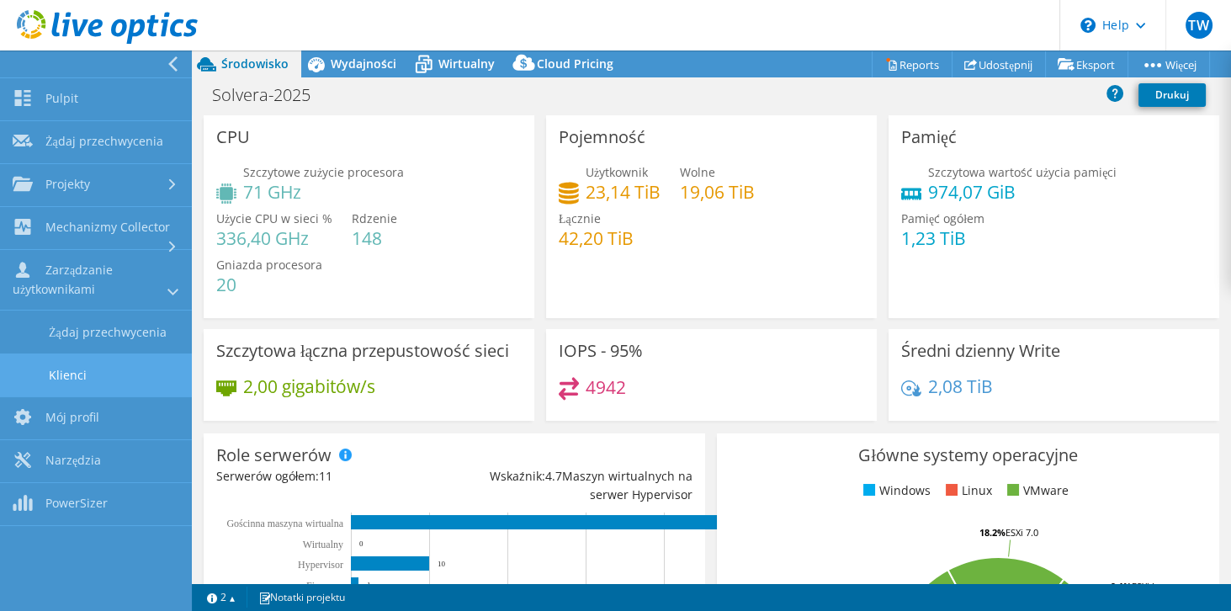
click at [142, 383] on link "Klienci" at bounding box center [96, 374] width 192 height 43
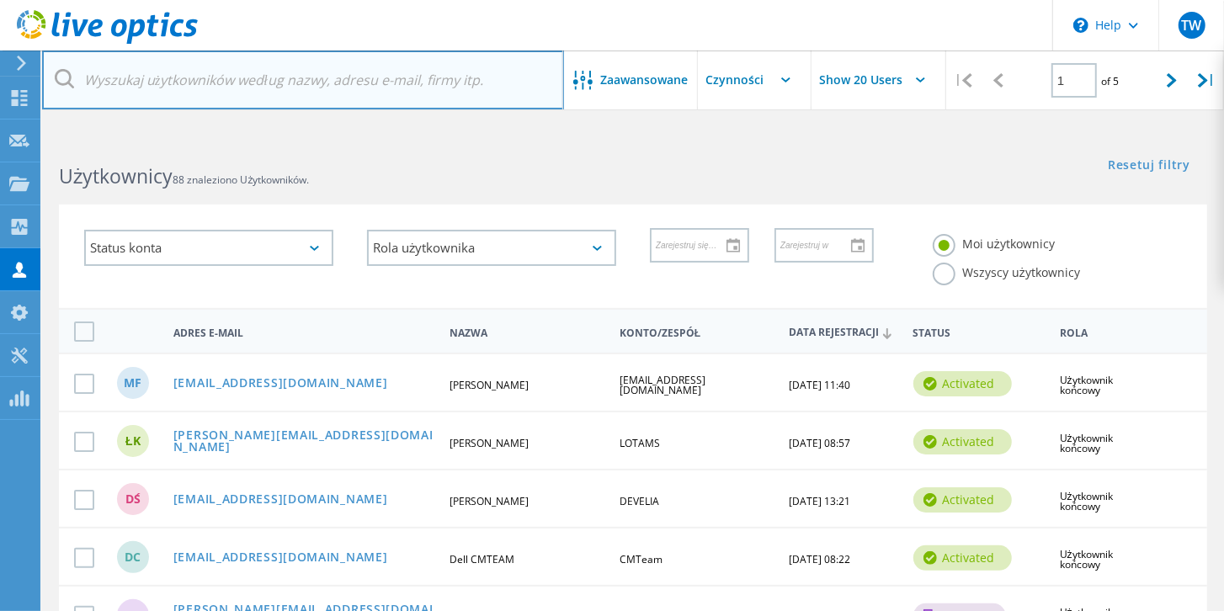
click at [151, 85] on input "text" at bounding box center [303, 79] width 522 height 59
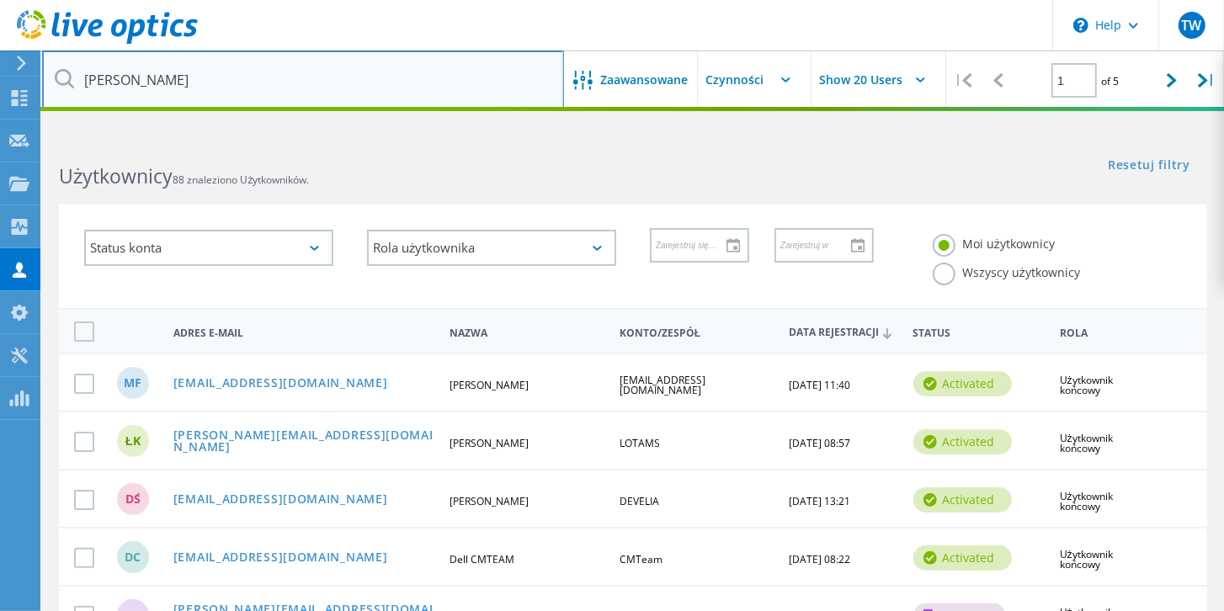
type input "rupar"
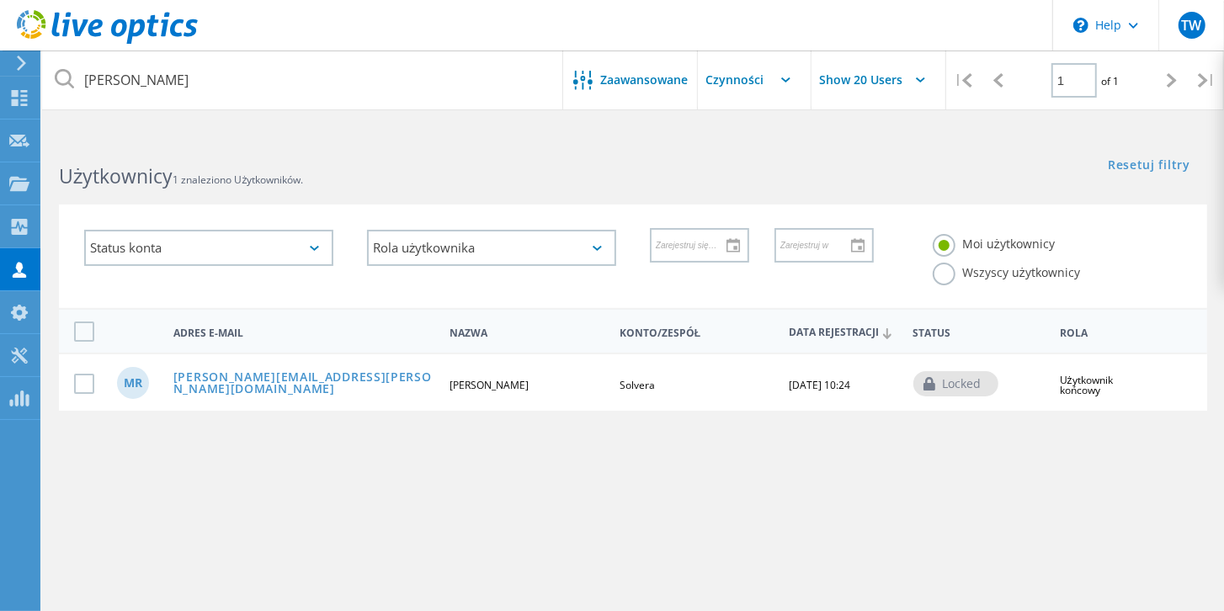
click at [962, 385] on div "locked" at bounding box center [955, 383] width 85 height 25
drag, startPoint x: 969, startPoint y: 391, endPoint x: 959, endPoint y: 393, distance: 10.2
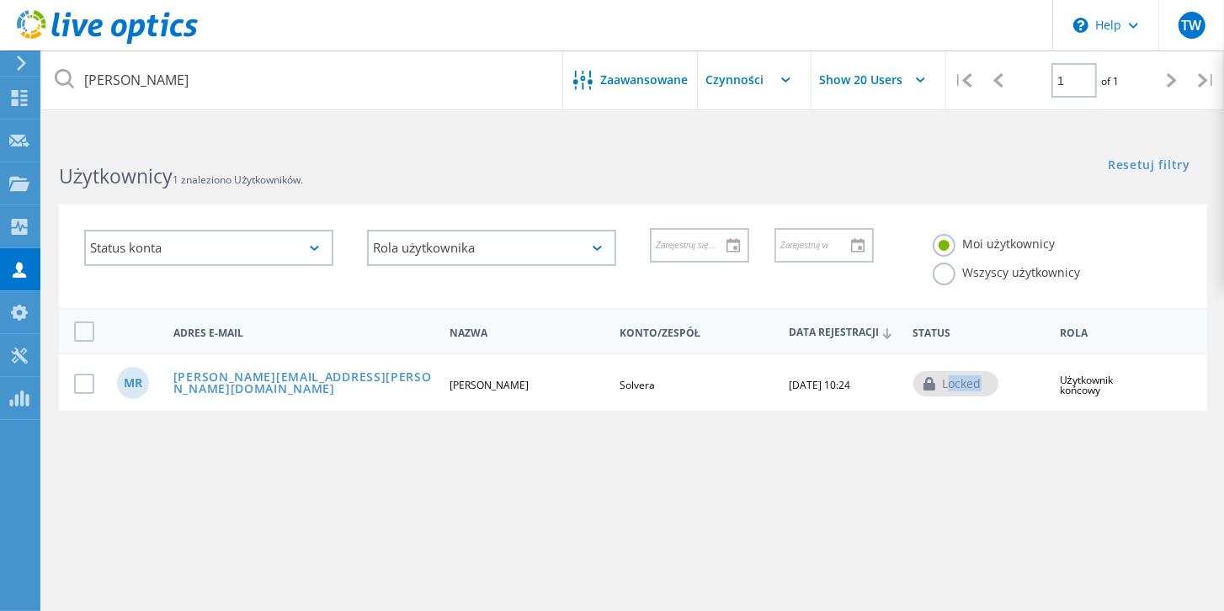
click at [959, 393] on div "locked" at bounding box center [955, 383] width 85 height 25
click at [784, 82] on icon at bounding box center [785, 79] width 9 height 5
click at [746, 82] on input "text" at bounding box center [782, 79] width 168 height 59
click at [742, 74] on input "text" at bounding box center [782, 79] width 168 height 59
click at [661, 81] on span "Zaawansowane" at bounding box center [645, 80] width 88 height 12
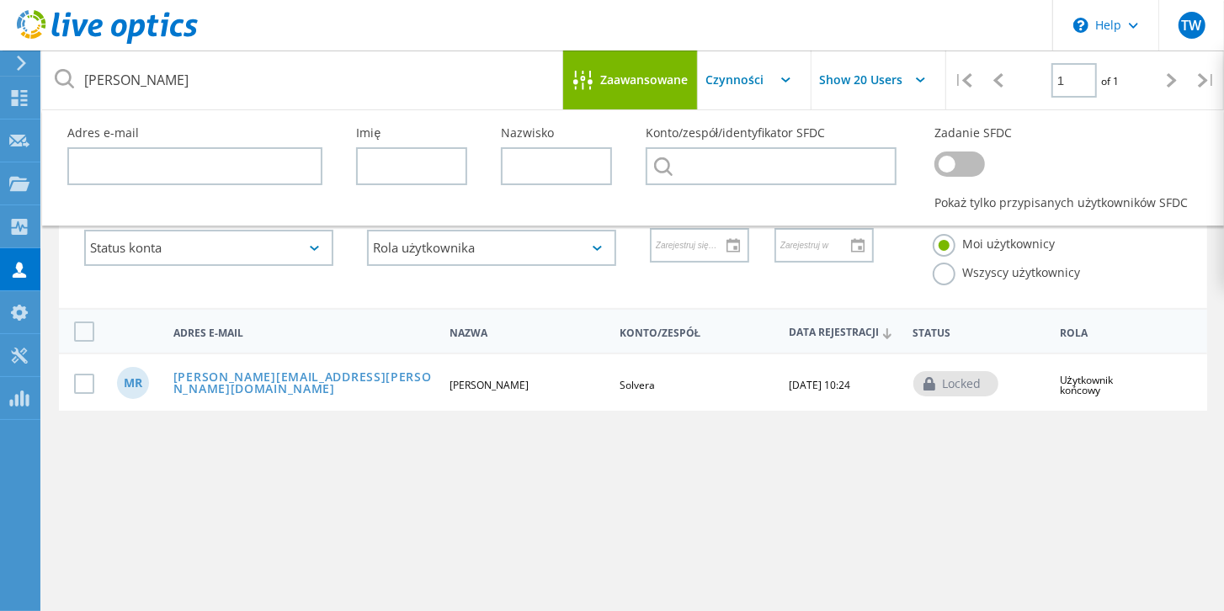
click at [661, 81] on span "Zaawansowane" at bounding box center [645, 80] width 88 height 12
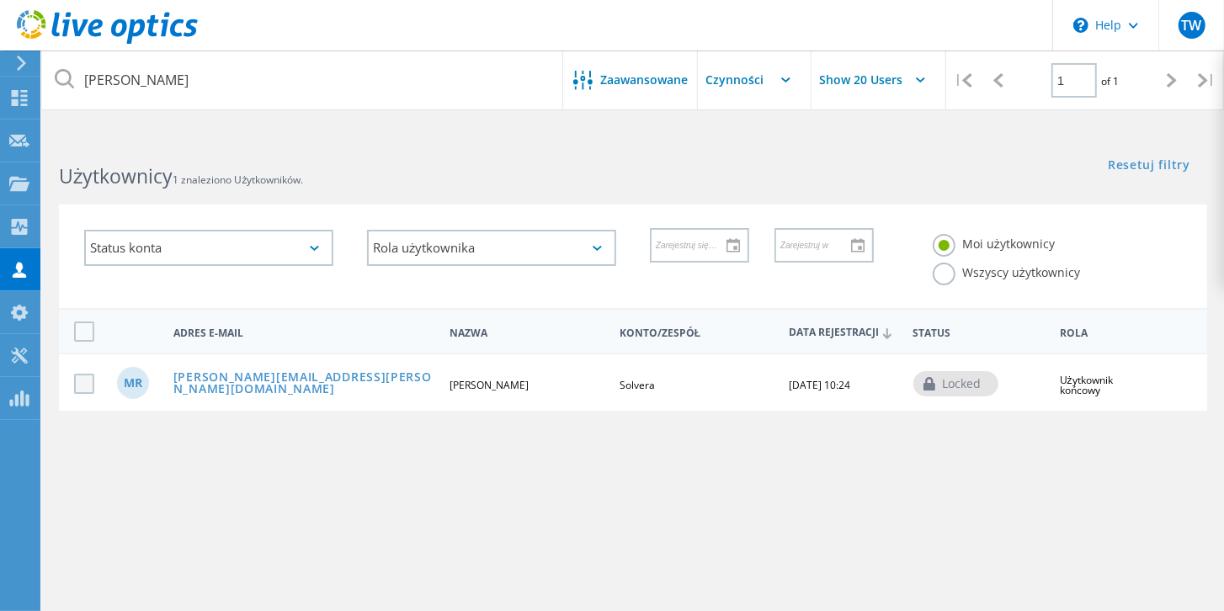
click at [89, 381] on label at bounding box center [87, 384] width 27 height 20
click at [0, 0] on input "checkbox" at bounding box center [0, 0] width 0 height 0
click at [793, 77] on input "text" at bounding box center [782, 79] width 168 height 59
click at [769, 130] on div "No data to display" at bounding box center [781, 127] width 167 height 35
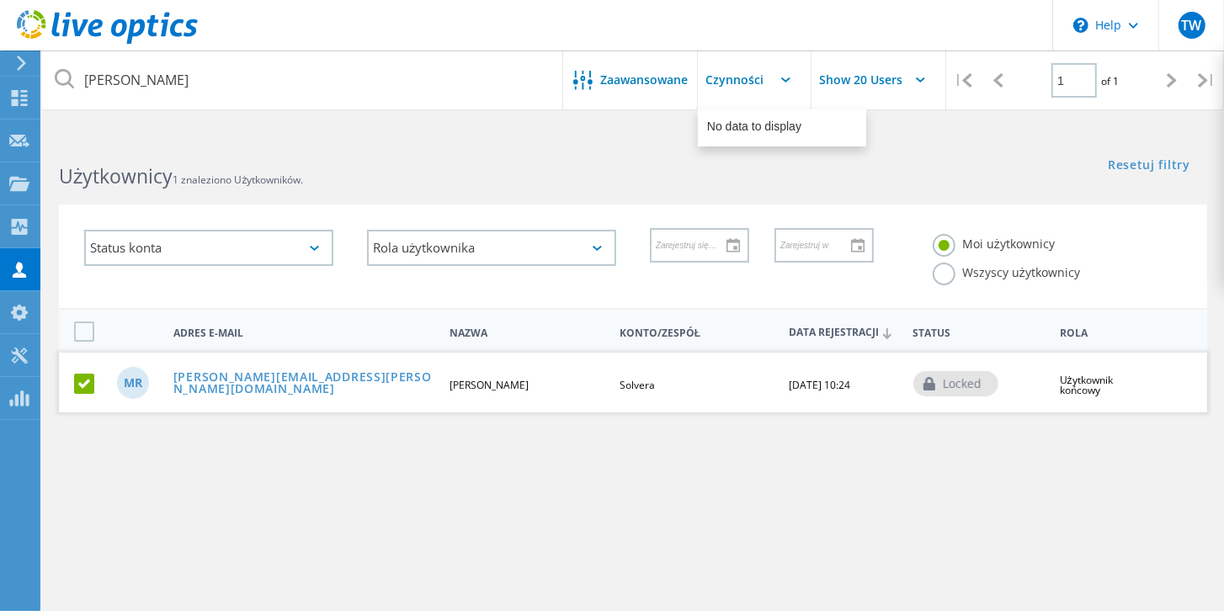
click at [769, 130] on div "No data to display" at bounding box center [781, 127] width 167 height 35
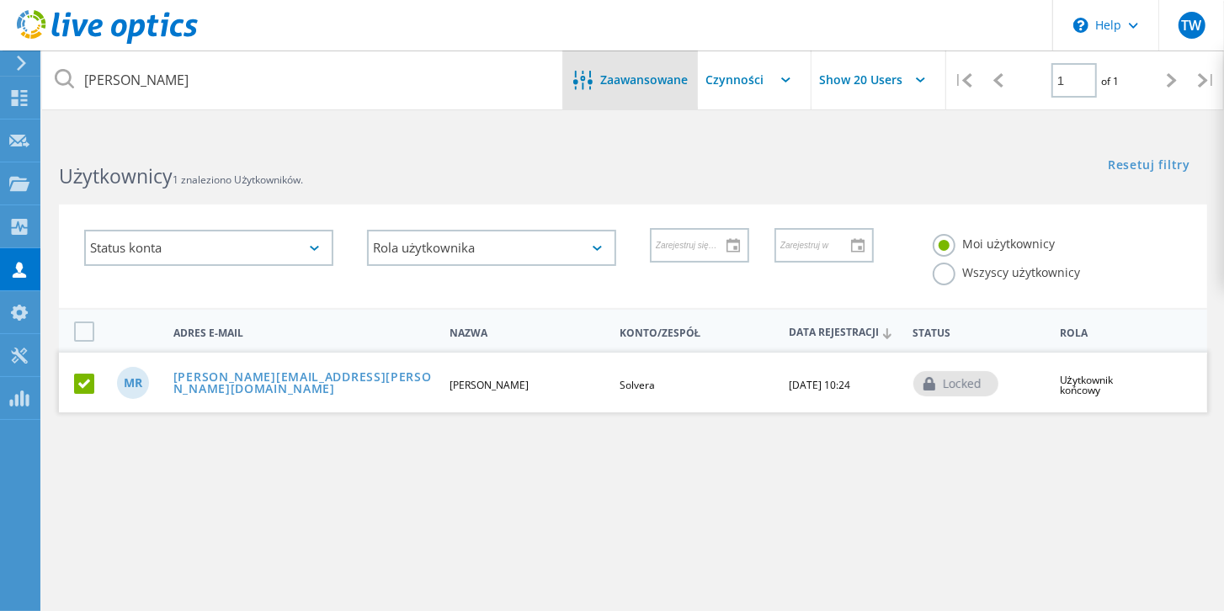
click at [604, 81] on span "Zaawansowane" at bounding box center [645, 80] width 88 height 12
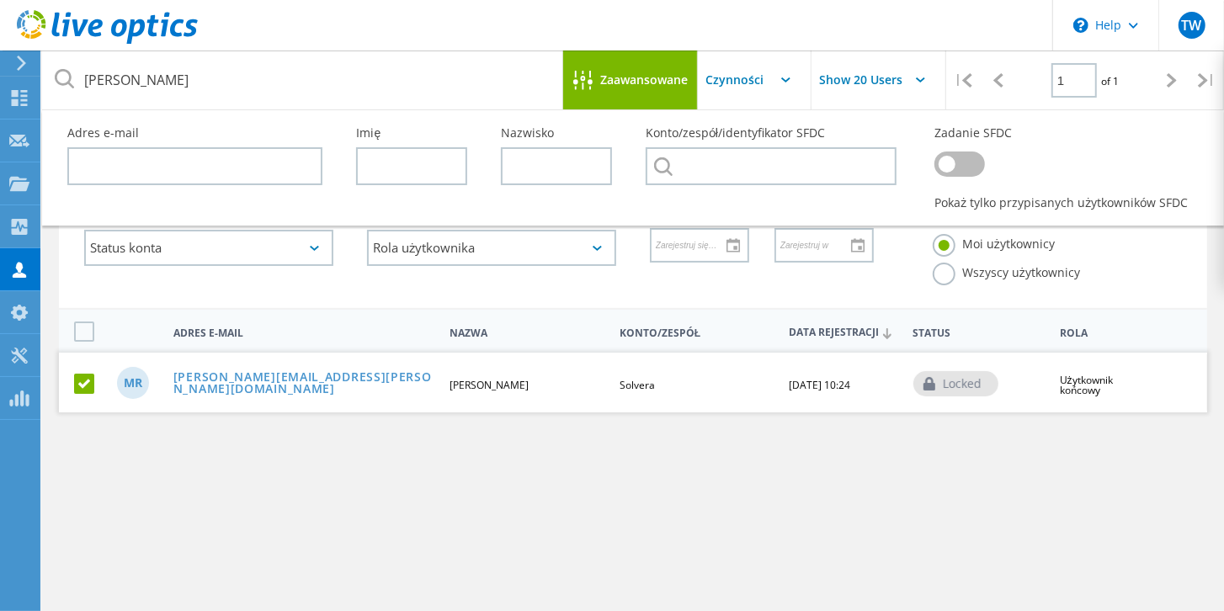
click at [555, 507] on div "rupar Zaawansowane Pull down to refresh... Release to refresh... Refreshing... …" at bounding box center [633, 381] width 1182 height 485
click at [581, 508] on div "rupar Zaawansowane Pull down to refresh... Release to refresh... Refreshing... …" at bounding box center [633, 381] width 1182 height 485
drag, startPoint x: 1096, startPoint y: 388, endPoint x: 948, endPoint y: 392, distance: 147.3
click at [1095, 388] on span "Użytkownik końcowy" at bounding box center [1086, 385] width 53 height 24
click at [965, 380] on div "locked" at bounding box center [955, 383] width 85 height 25
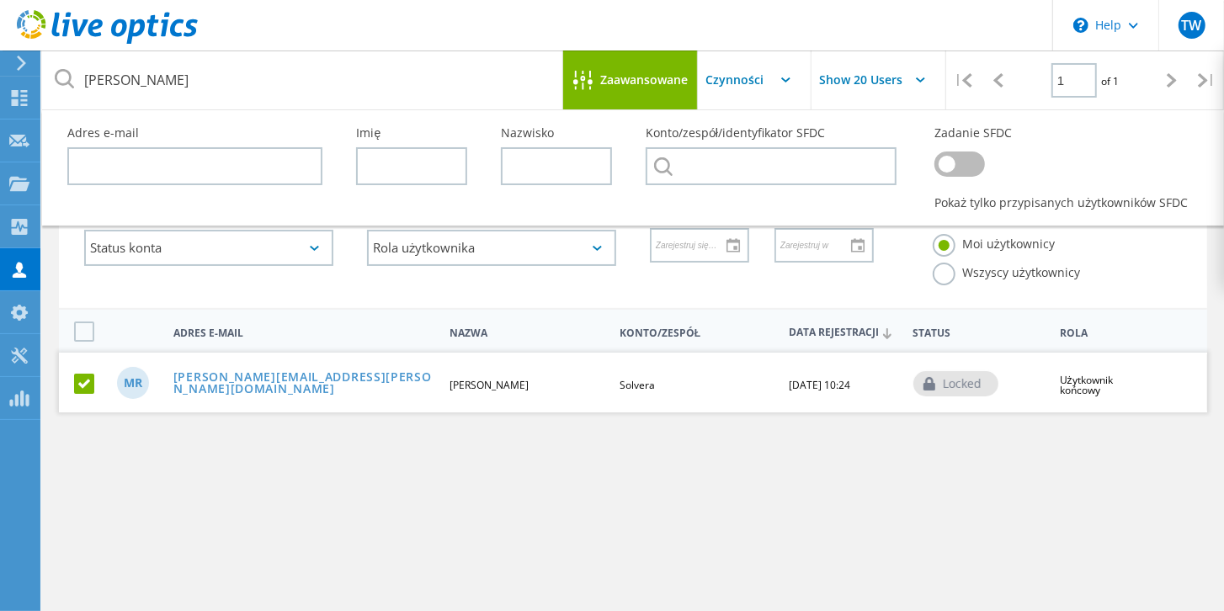
click at [965, 380] on div "locked" at bounding box center [955, 383] width 85 height 25
drag, startPoint x: 943, startPoint y: 385, endPoint x: 929, endPoint y: 380, distance: 14.4
click at [929, 380] on icon at bounding box center [929, 383] width 13 height 13
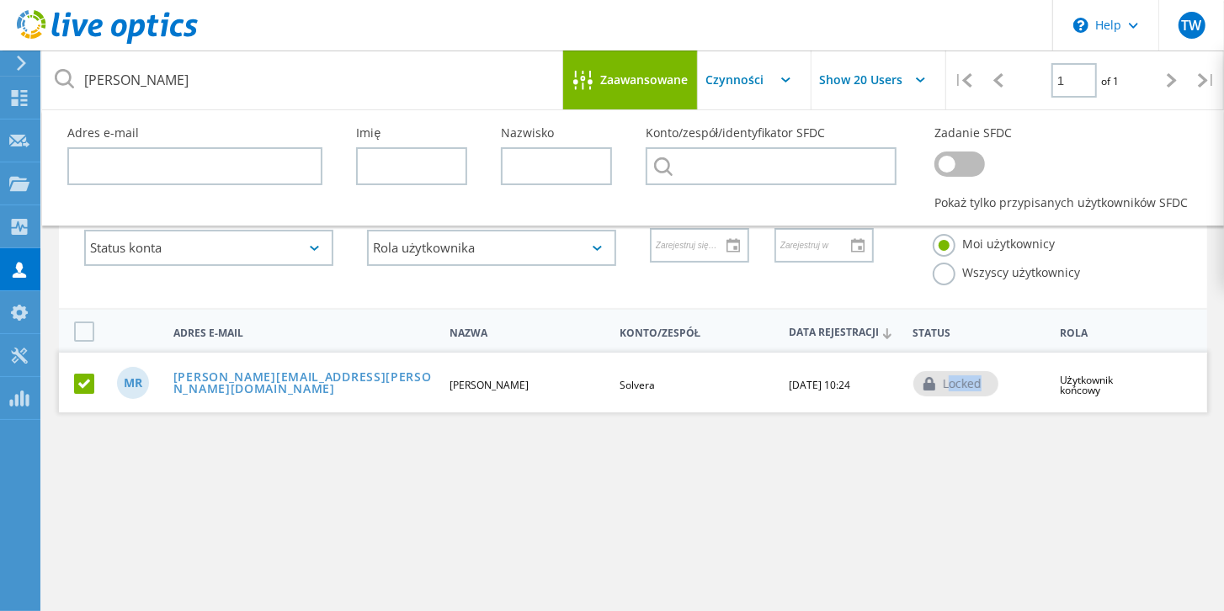
click at [929, 380] on icon at bounding box center [929, 383] width 13 height 13
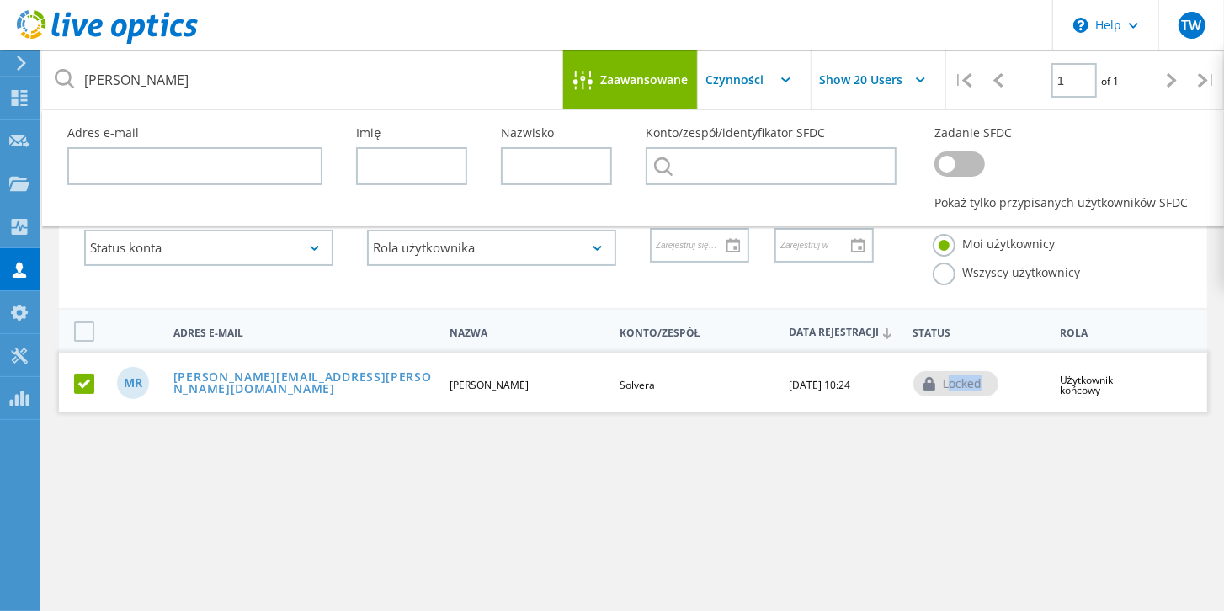
click at [929, 380] on icon at bounding box center [929, 383] width 13 height 13
click at [321, 387] on link "[EMAIL_ADDRESS][PERSON_NAME][DOMAIN_NAME]" at bounding box center [304, 384] width 262 height 26
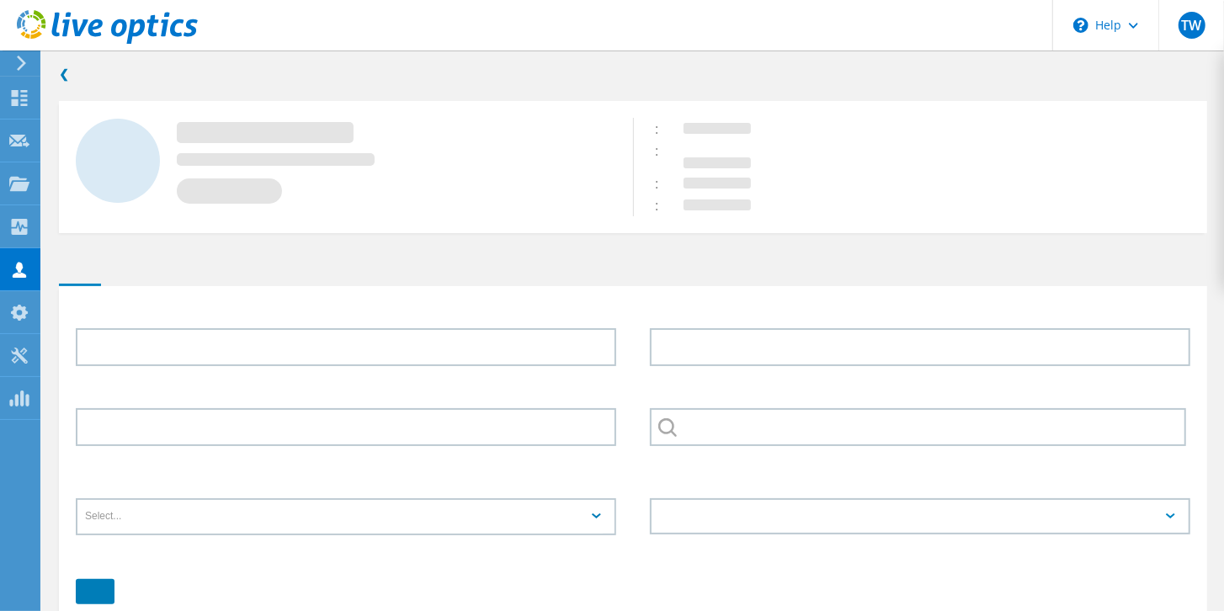
type input "Mateusz"
type input "Rupar"
type input "Solvera"
type input "English"
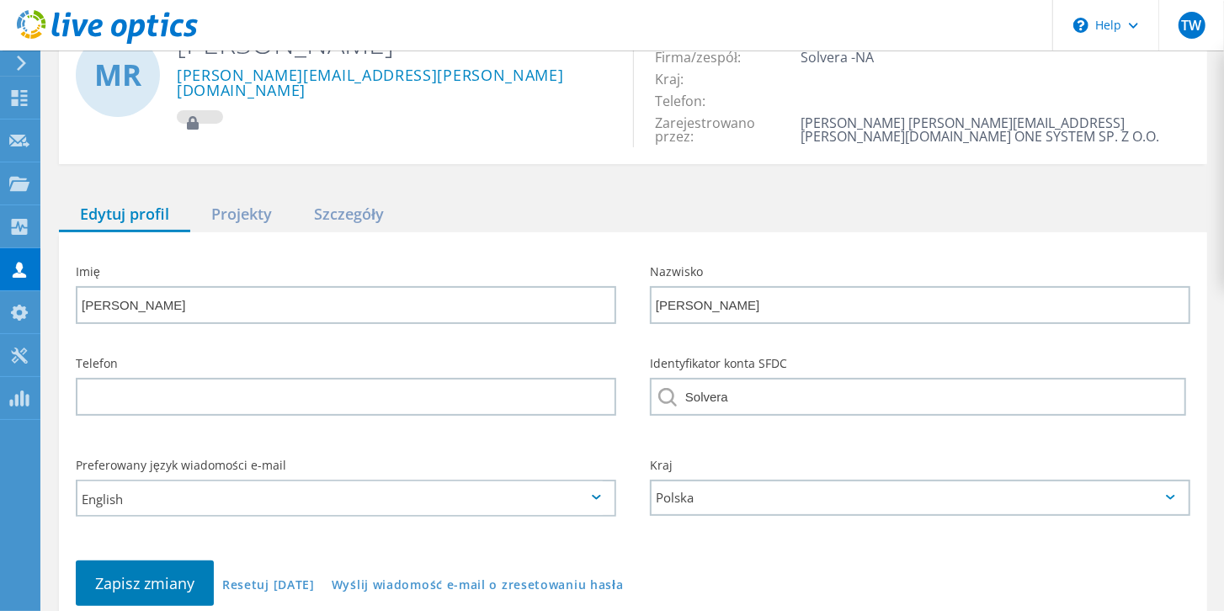
scroll to position [45, 0]
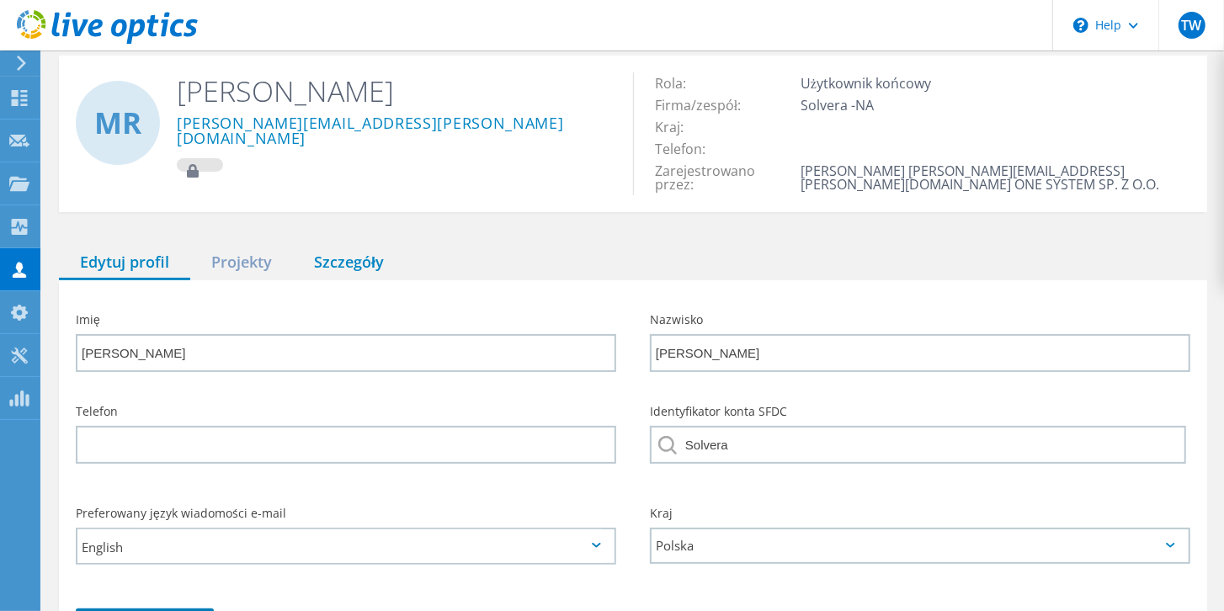
click at [358, 269] on div "Szczegóły" at bounding box center [349, 263] width 112 height 35
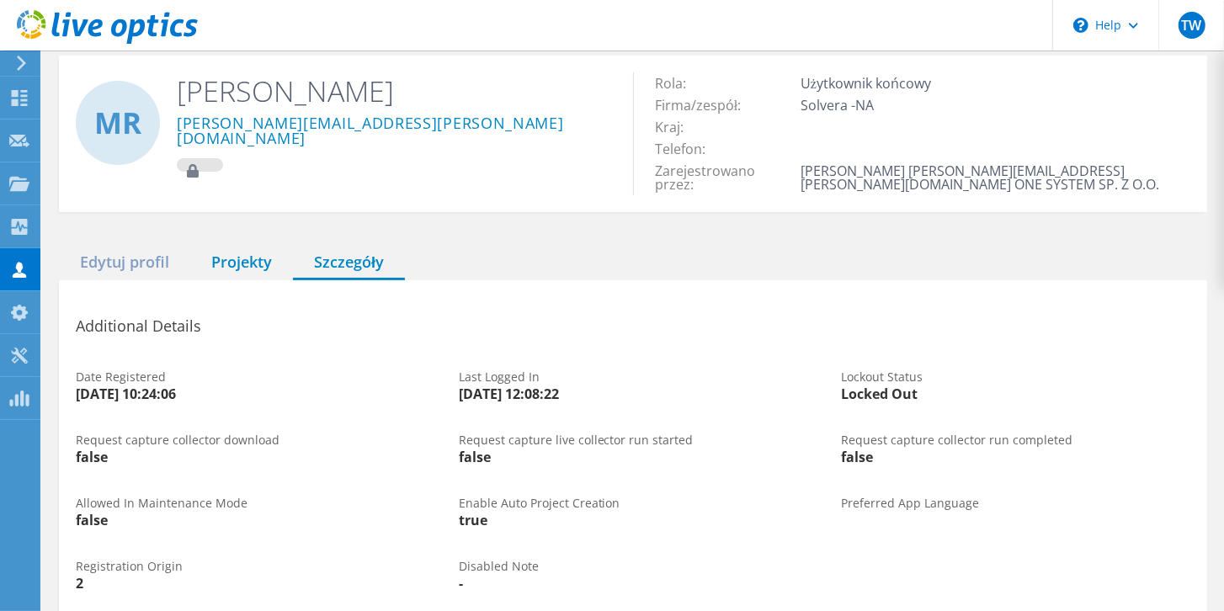
click at [252, 259] on div "Projekty" at bounding box center [241, 263] width 103 height 35
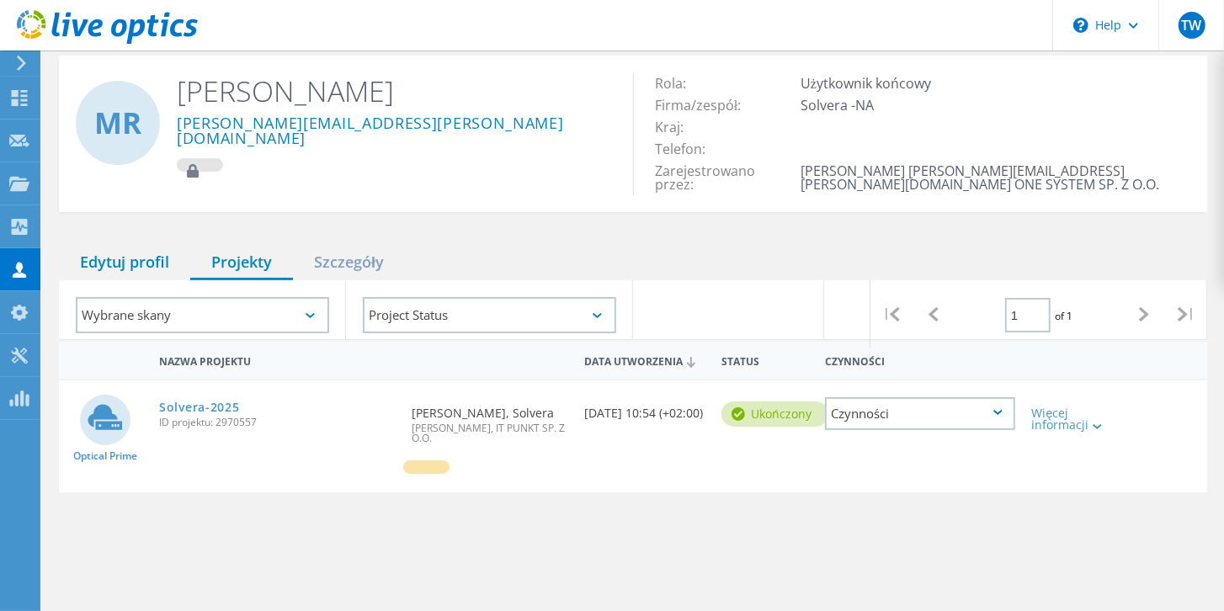
click at [150, 254] on div "Edytuj profil" at bounding box center [124, 263] width 131 height 35
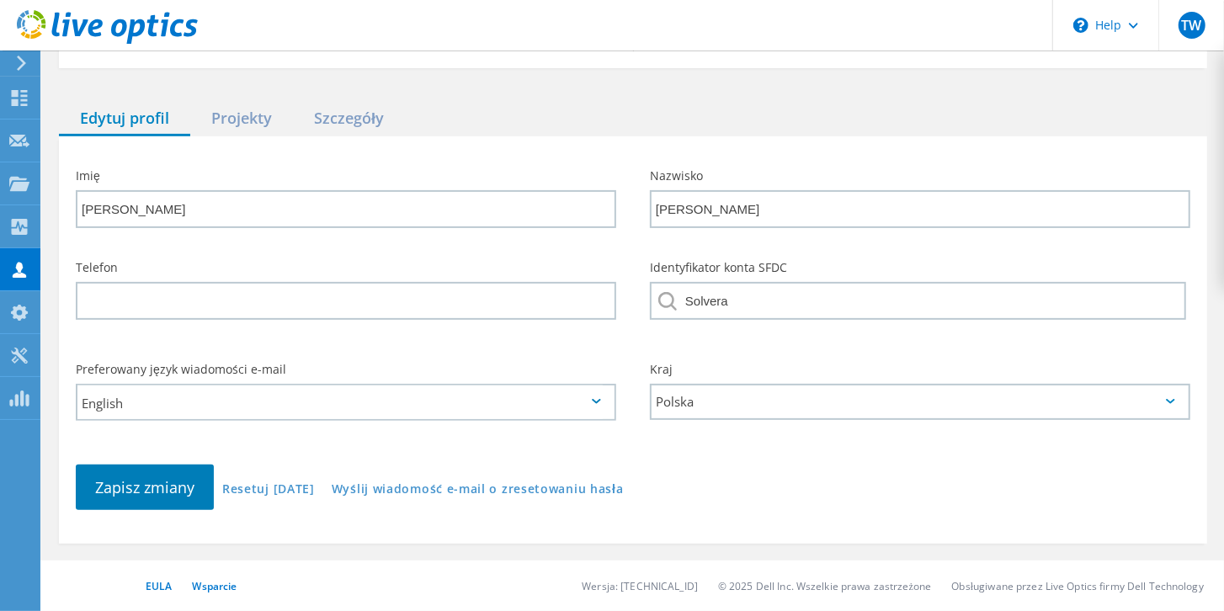
scroll to position [141, 0]
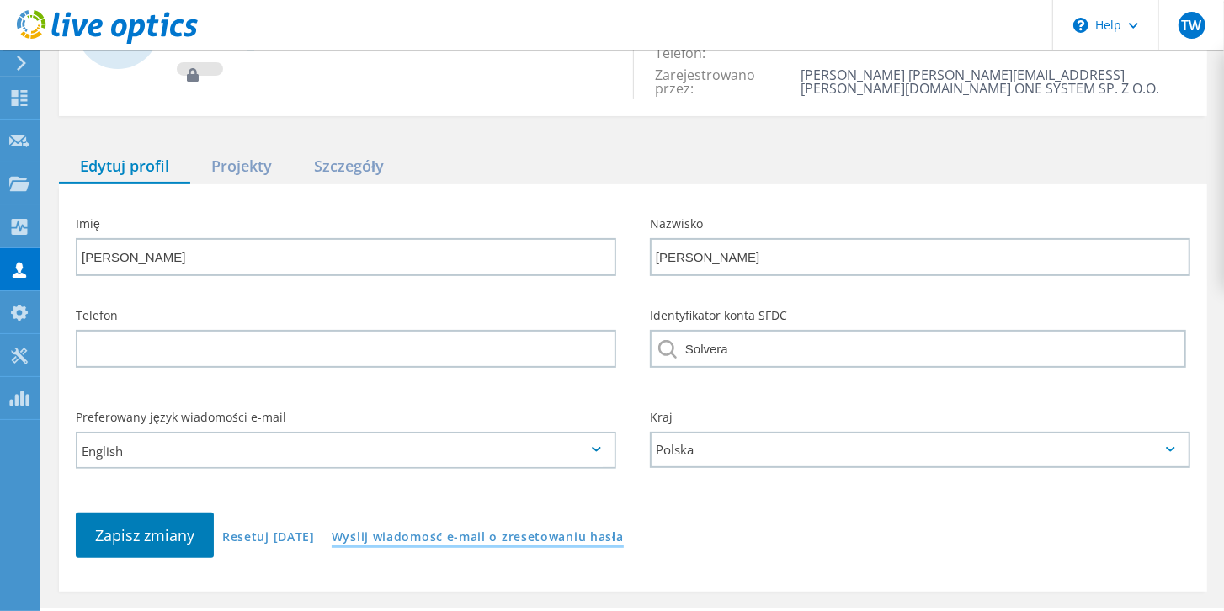
click at [438, 540] on link "Wyślij wiadomość e-mail o zresetowaniu hasła" at bounding box center [478, 538] width 292 height 14
click at [941, 209] on div "Nazwisko Rupar" at bounding box center [920, 247] width 574 height 92
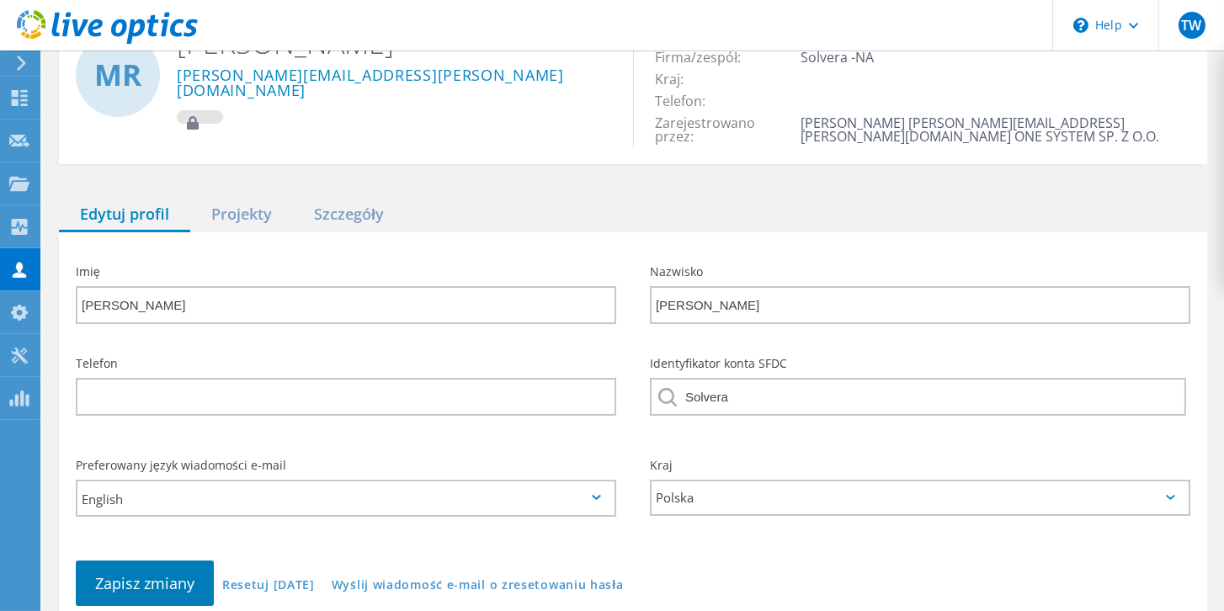
scroll to position [45, 0]
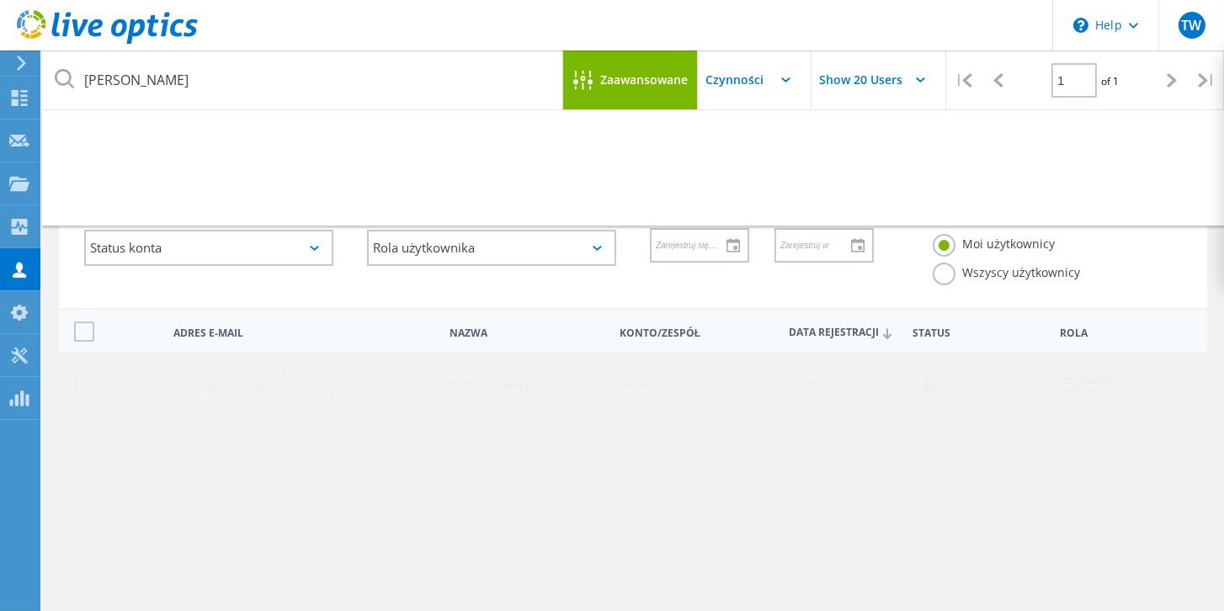
drag, startPoint x: 605, startPoint y: 390, endPoint x: 772, endPoint y: 389, distance: 166.6
click at [772, 389] on div "MR Mateusz.Rupar@solvera.pl Mateusz Rupar Solvera 07/12/2023, 10:24 locked Użyt…" at bounding box center [633, 382] width 1148 height 58
click at [954, 386] on div "locked" at bounding box center [955, 383] width 85 height 25
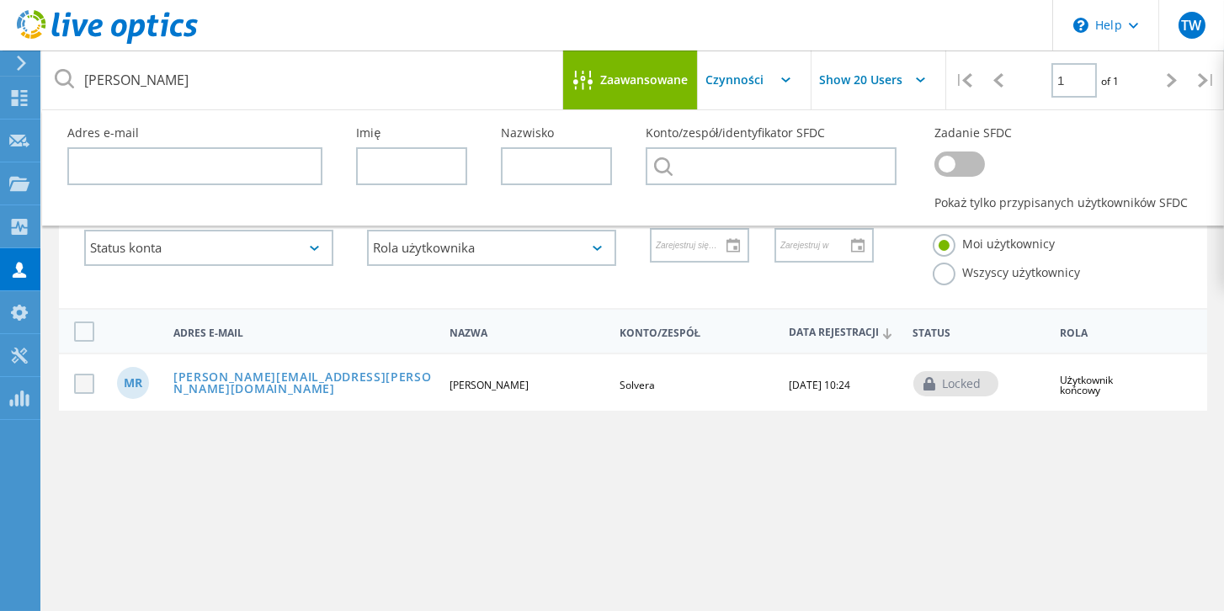
click at [88, 384] on label at bounding box center [87, 384] width 27 height 20
click at [0, 0] on input "checkbox" at bounding box center [0, 0] width 0 height 0
click at [787, 80] on icon at bounding box center [785, 79] width 9 height 5
click at [743, 74] on input "text" at bounding box center [782, 79] width 168 height 59
drag, startPoint x: 748, startPoint y: 130, endPoint x: 722, endPoint y: 126, distance: 26.4
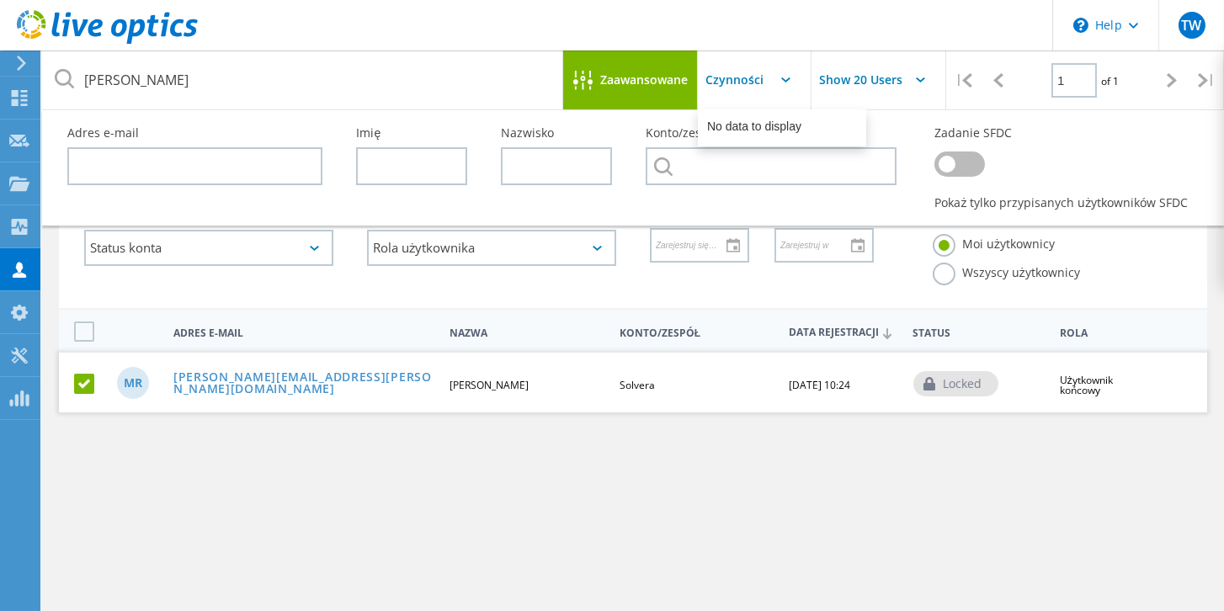
click at [722, 126] on div "No data to display" at bounding box center [781, 127] width 167 height 35
drag, startPoint x: 805, startPoint y: 131, endPoint x: 689, endPoint y: 126, distance: 116.2
click at [689, 139] on body "\n Help Explore Helpful Articles Contact Support TW Partner w kanale dystrybucj…" at bounding box center [612, 406] width 1224 height 535
click at [750, 79] on input "text" at bounding box center [782, 79] width 168 height 59
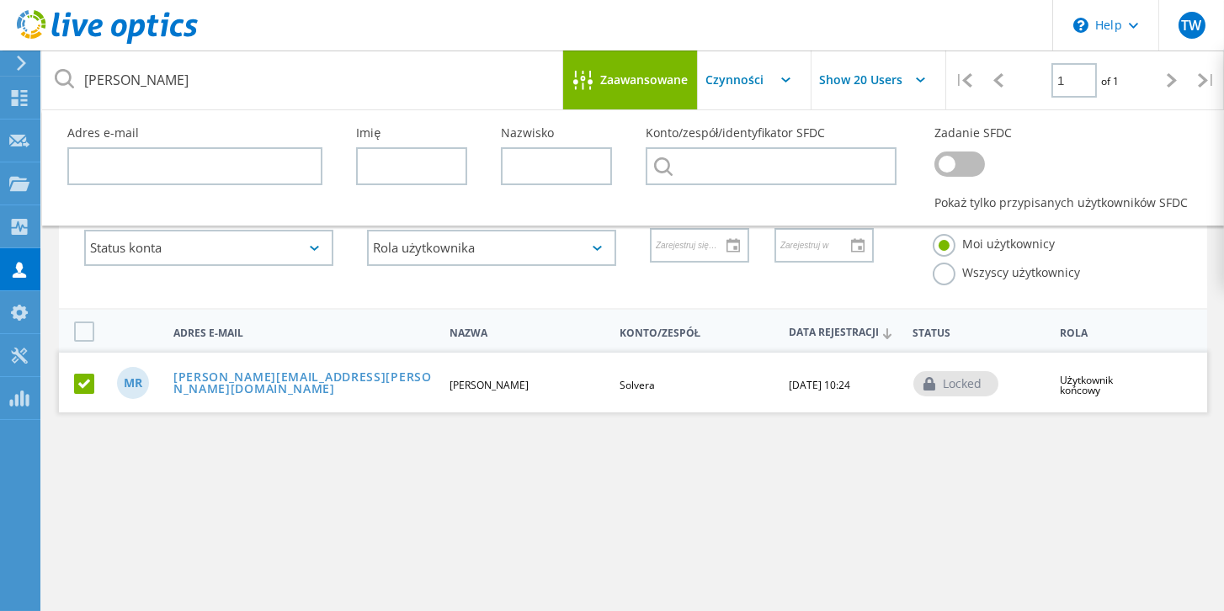
click at [815, 430] on div "rupar Zaawansowane Show 20 Users | 1 of 1 | Adres e-mail Imię Nazwisko Konto/ze…" at bounding box center [633, 381] width 1182 height 485
click at [19, 269] on use at bounding box center [19, 270] width 13 height 16
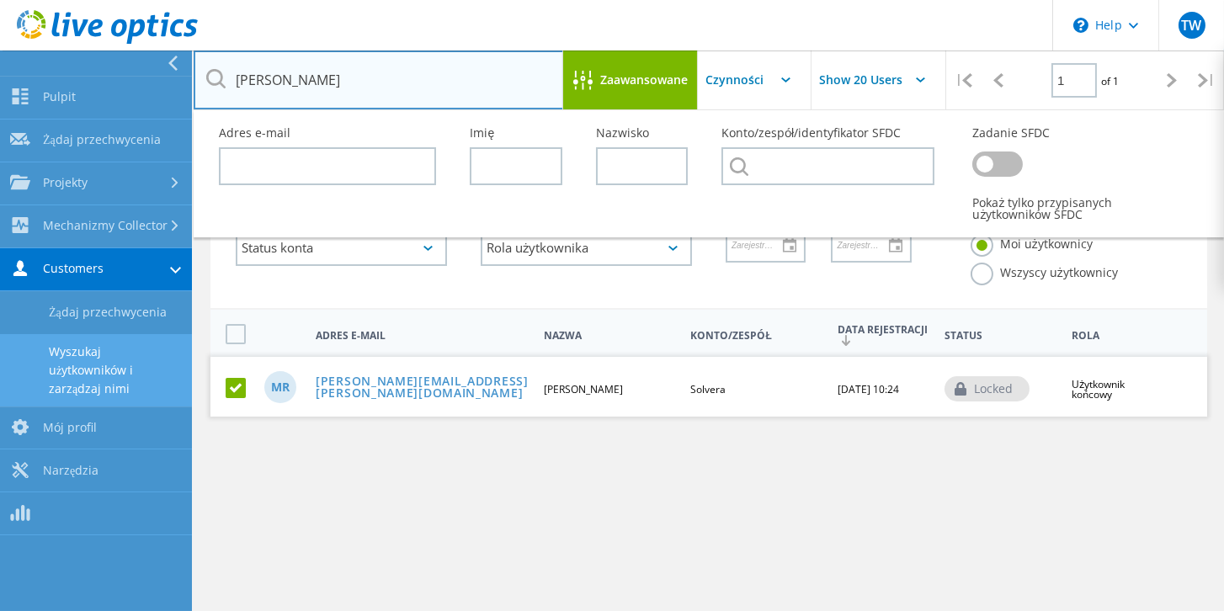
drag, startPoint x: 299, startPoint y: 80, endPoint x: 210, endPoint y: 65, distance: 90.5
click at [210, 65] on input "rupar" at bounding box center [379, 79] width 370 height 59
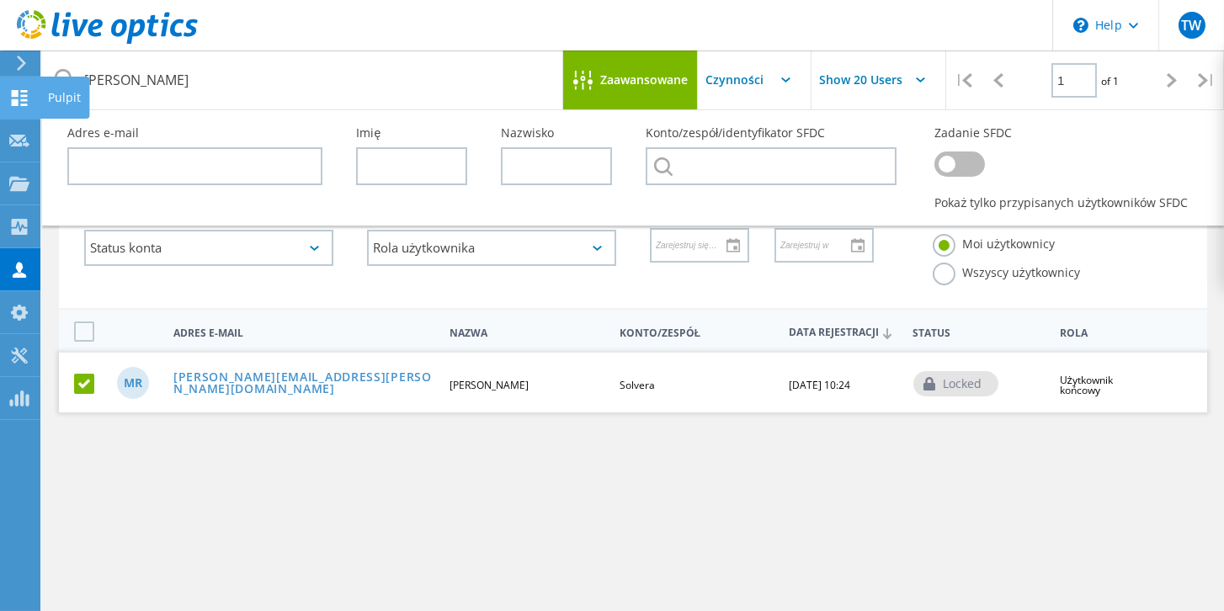
click at [10, 98] on icon at bounding box center [19, 98] width 20 height 16
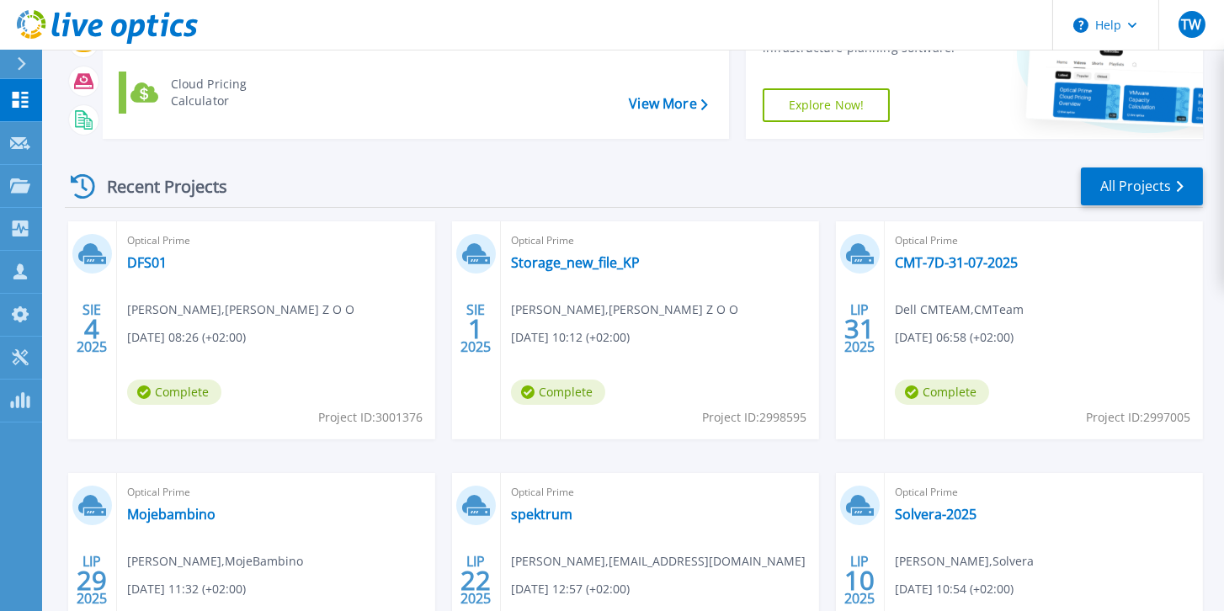
scroll to position [288, 0]
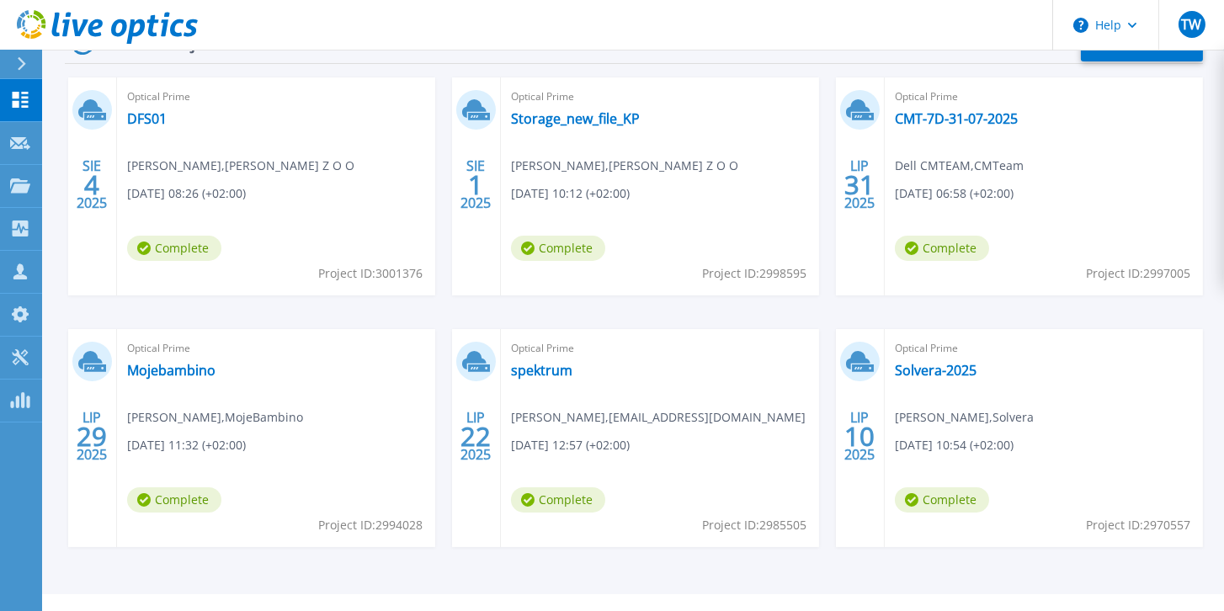
drag, startPoint x: 997, startPoint y: 369, endPoint x: 1067, endPoint y: 471, distance: 123.5
click at [1067, 471] on div "Optical Prime Solvera-2025 [PERSON_NAME] , Solvera [DATE] 10:54 (+02:00) Comple…" at bounding box center [1043, 438] width 318 height 218
click at [932, 364] on link "Solvera-2025" at bounding box center [936, 370] width 82 height 17
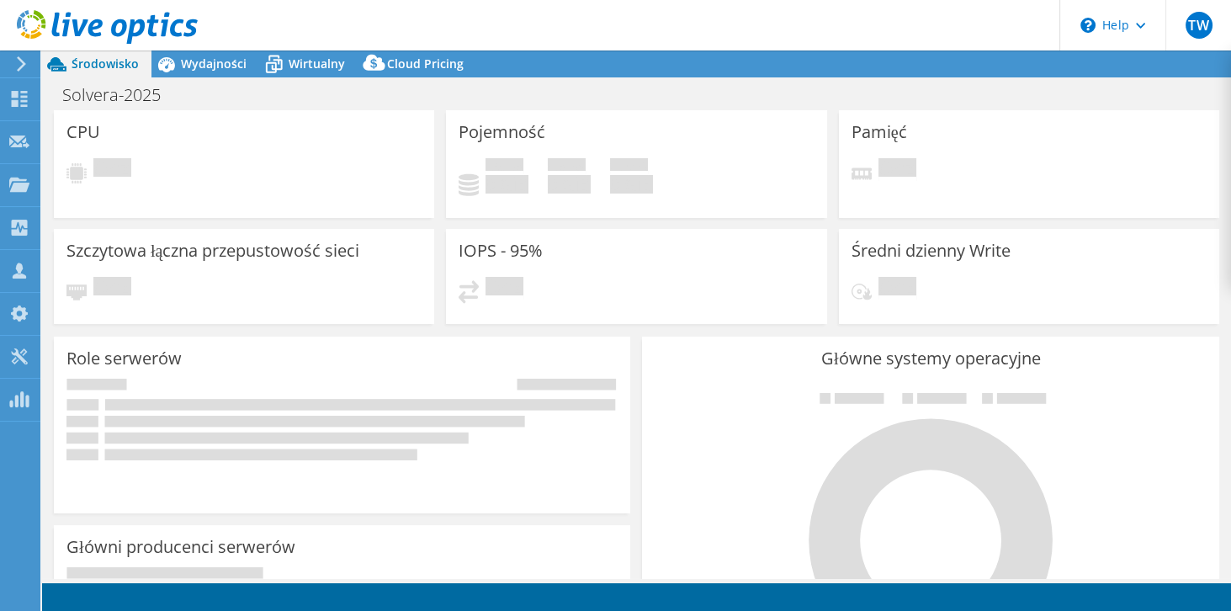
select select "EUFrankfurt"
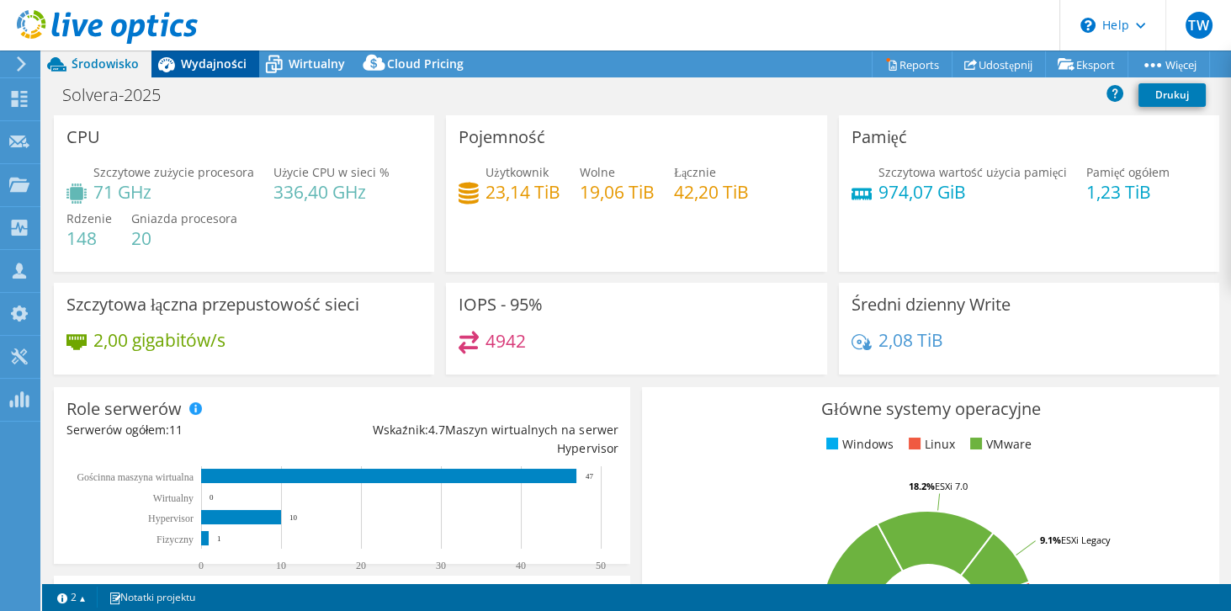
click at [215, 64] on span "Wydajności" at bounding box center [214, 64] width 66 height 16
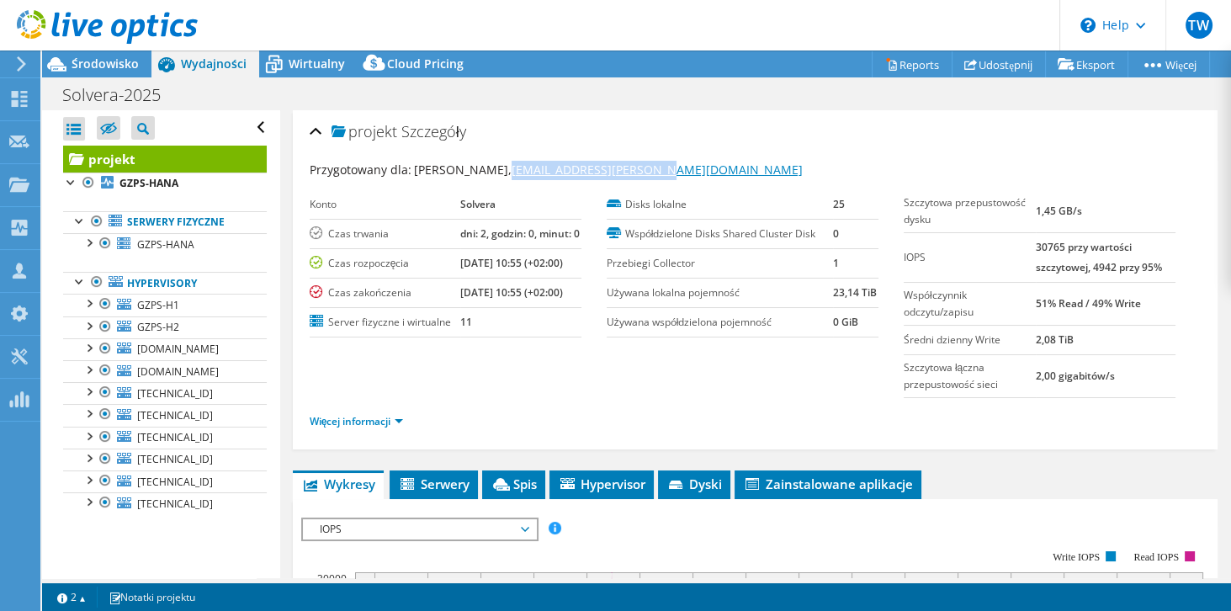
drag, startPoint x: 674, startPoint y: 167, endPoint x: 502, endPoint y: 163, distance: 171.7
click at [502, 163] on div "Przygotowany dla: [PERSON_NAME], [EMAIL_ADDRESS][PERSON_NAME][DOMAIN_NAME]" at bounding box center [755, 170] width 891 height 19
copy link "[EMAIL_ADDRESS][PERSON_NAME][DOMAIN_NAME]"
click at [993, 68] on link "Udostępnij" at bounding box center [999, 64] width 94 height 26
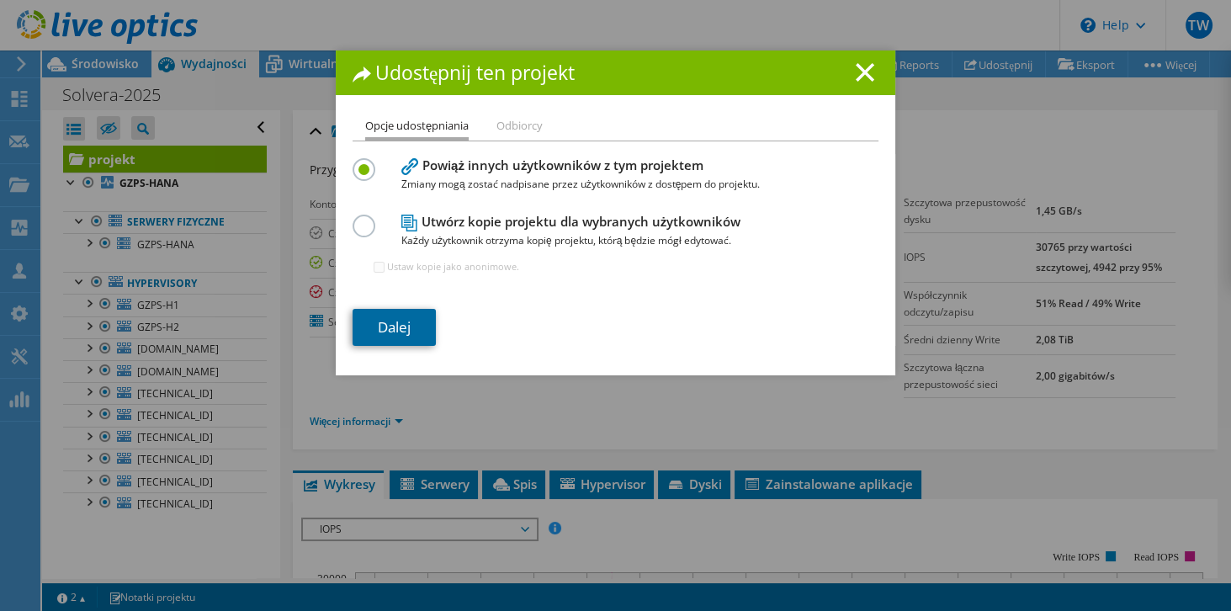
click at [388, 321] on link "Dalej" at bounding box center [394, 327] width 83 height 37
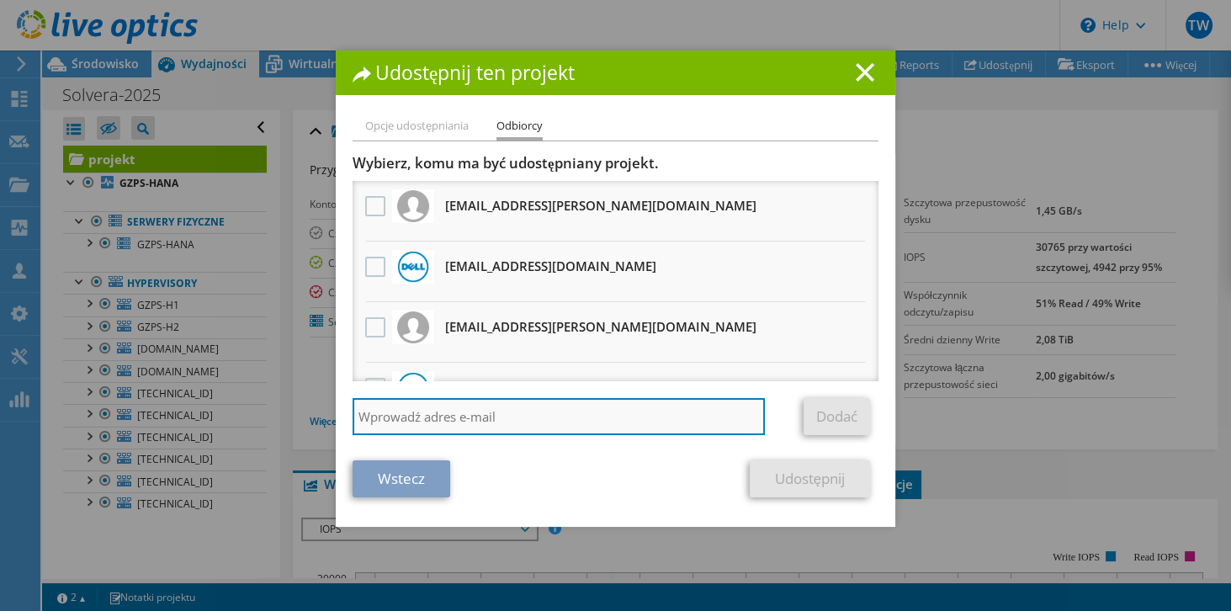
click at [434, 421] on input "search" at bounding box center [559, 416] width 412 height 37
type input "[PERSON_NAME][EMAIL_ADDRESS][PERSON_NAME][DOMAIN_NAME]"
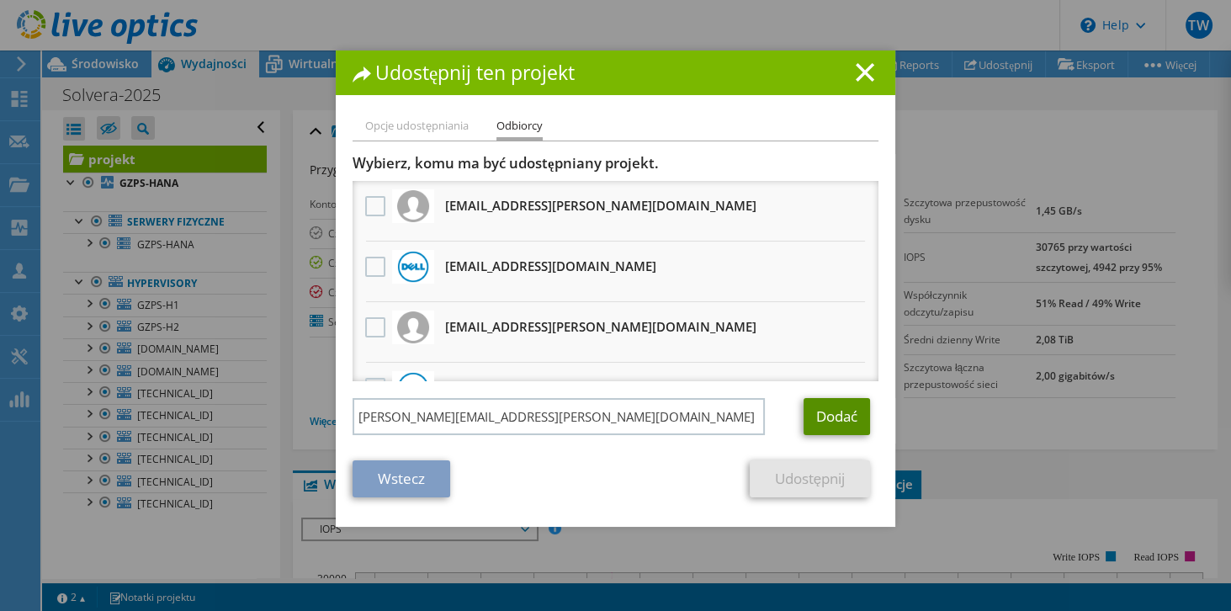
click at [857, 413] on link "Dodać" at bounding box center [837, 416] width 66 height 37
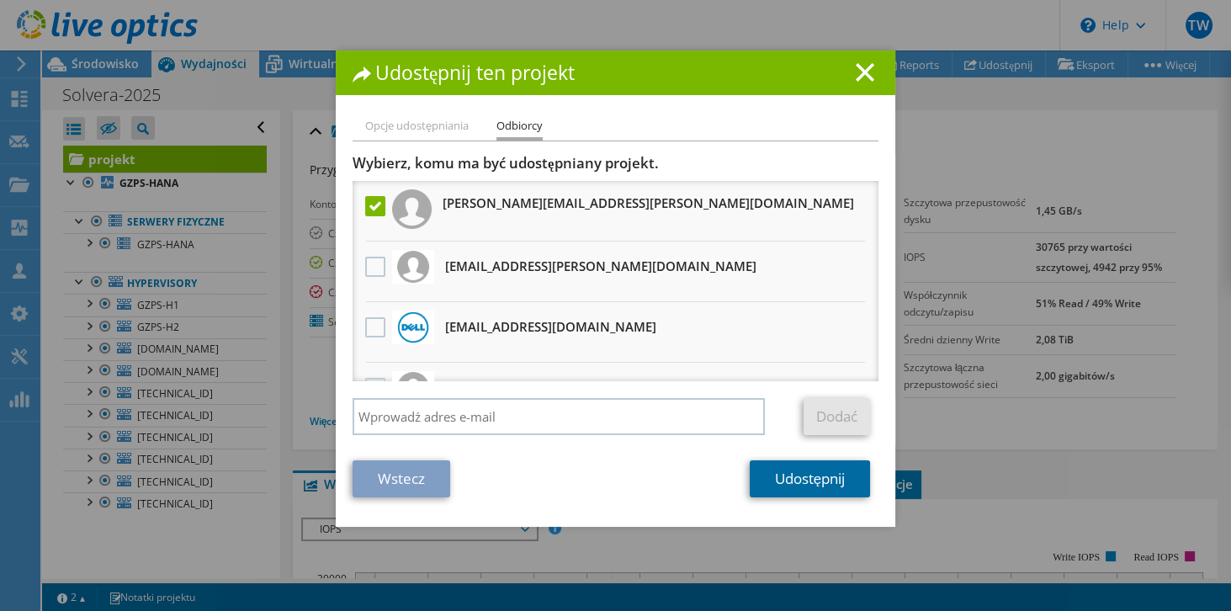
click at [813, 486] on link "Udostępnij" at bounding box center [810, 478] width 120 height 37
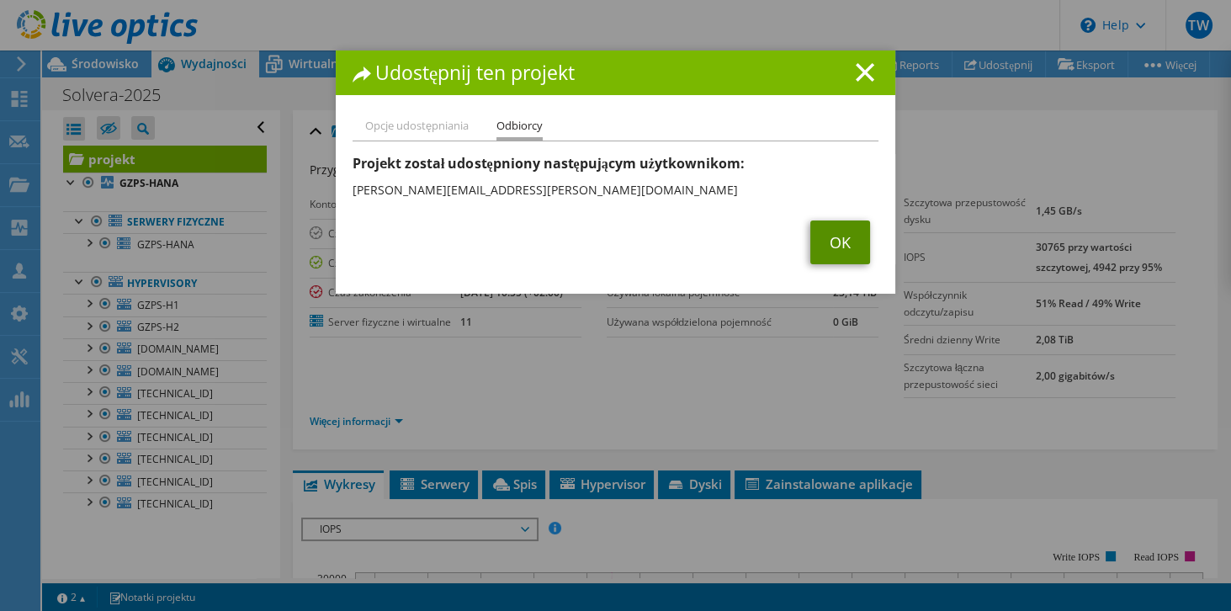
click at [847, 239] on link "OK" at bounding box center [840, 242] width 60 height 44
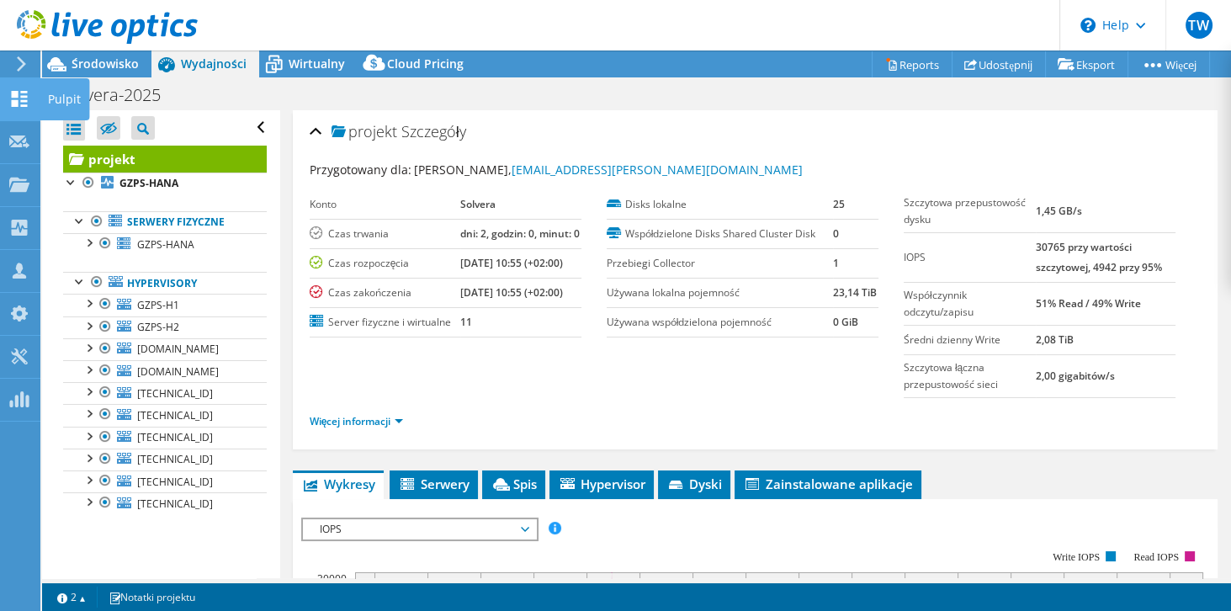
click at [19, 99] on icon at bounding box center [19, 99] width 20 height 16
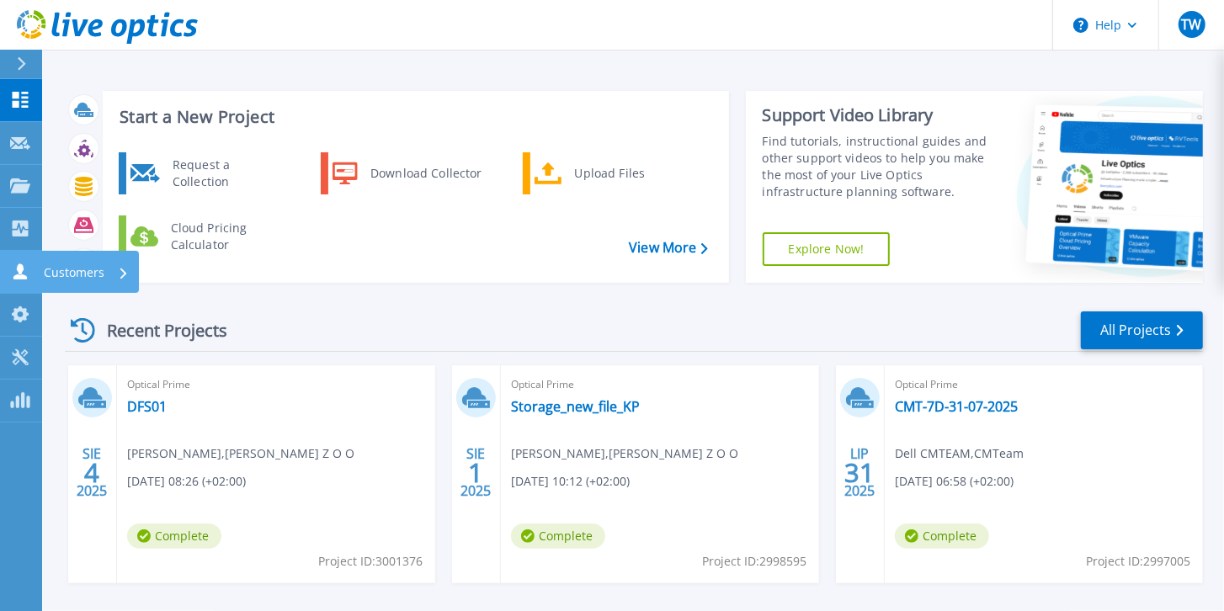
click at [13, 279] on link "Customers Customers" at bounding box center [21, 272] width 42 height 43
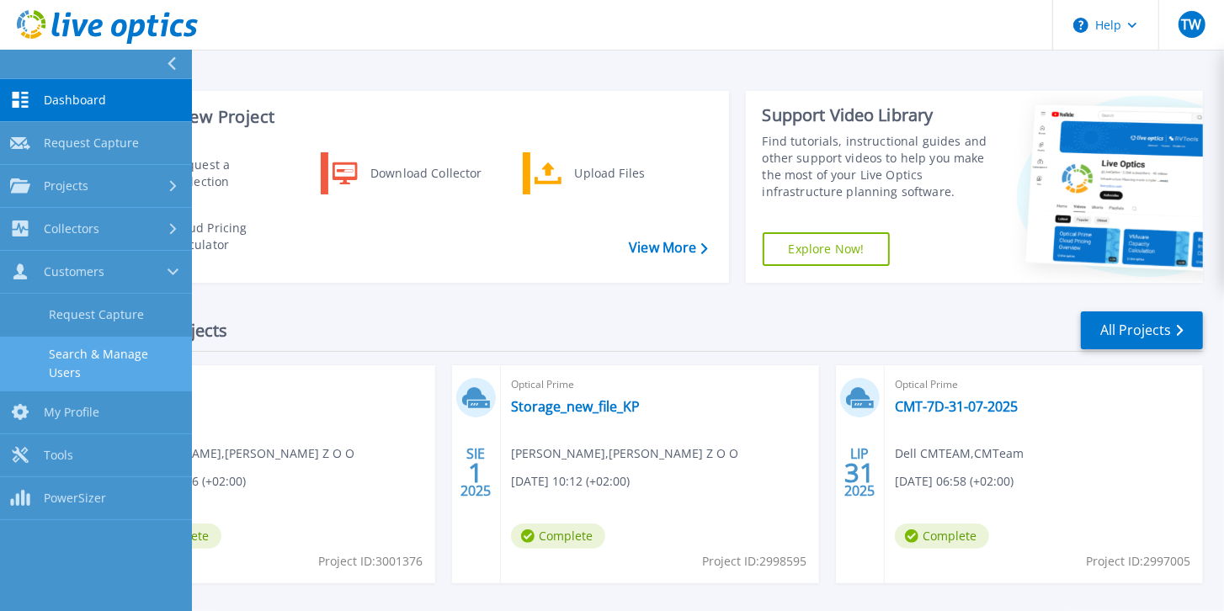
click at [111, 367] on link "Search & Manage Users" at bounding box center [96, 364] width 192 height 54
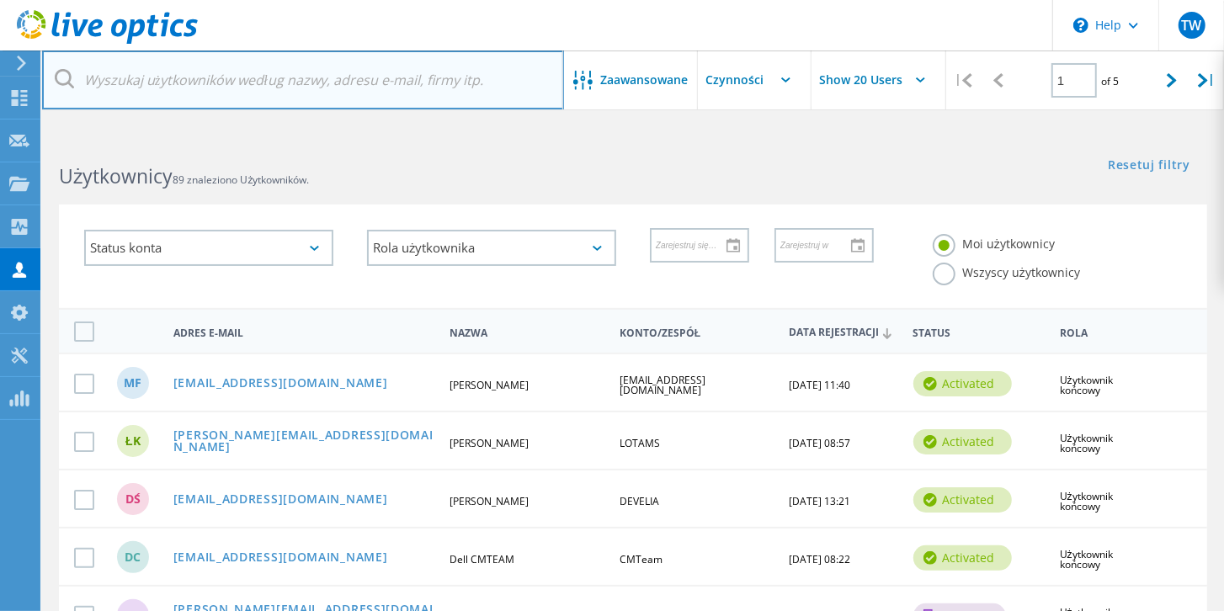
click at [146, 84] on input "text" at bounding box center [303, 79] width 522 height 59
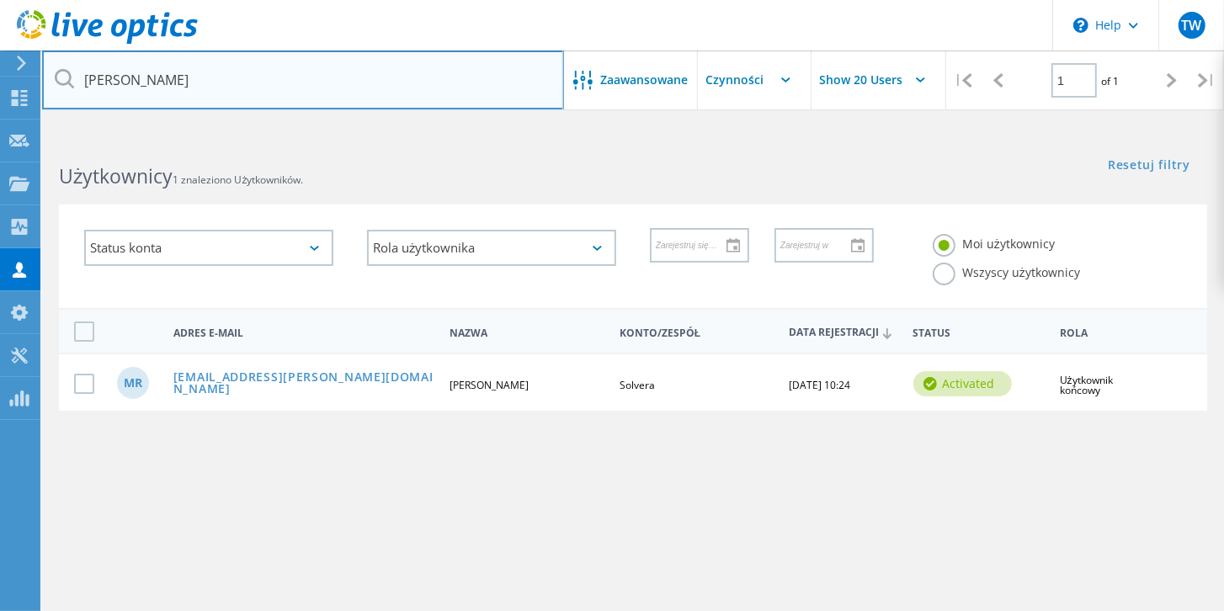
type input "[PERSON_NAME]"
